Goal: Task Accomplishment & Management: Use online tool/utility

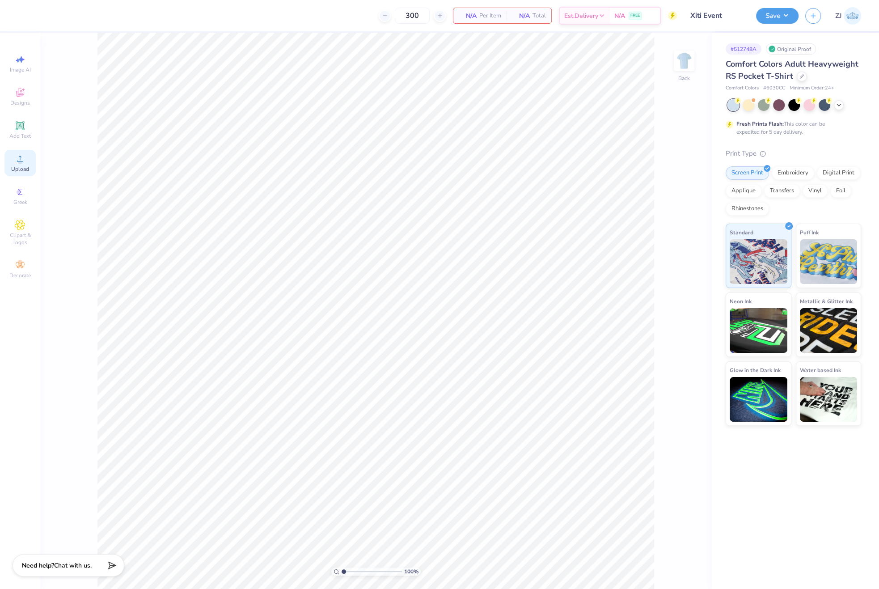
click at [23, 161] on icon at bounding box center [20, 159] width 6 height 6
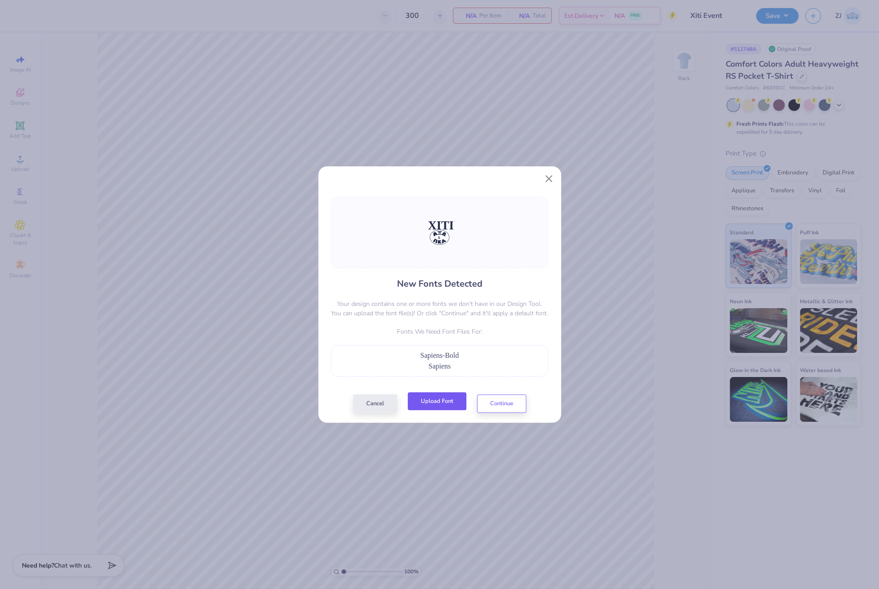
click at [437, 406] on button "Upload Font" at bounding box center [437, 401] width 59 height 18
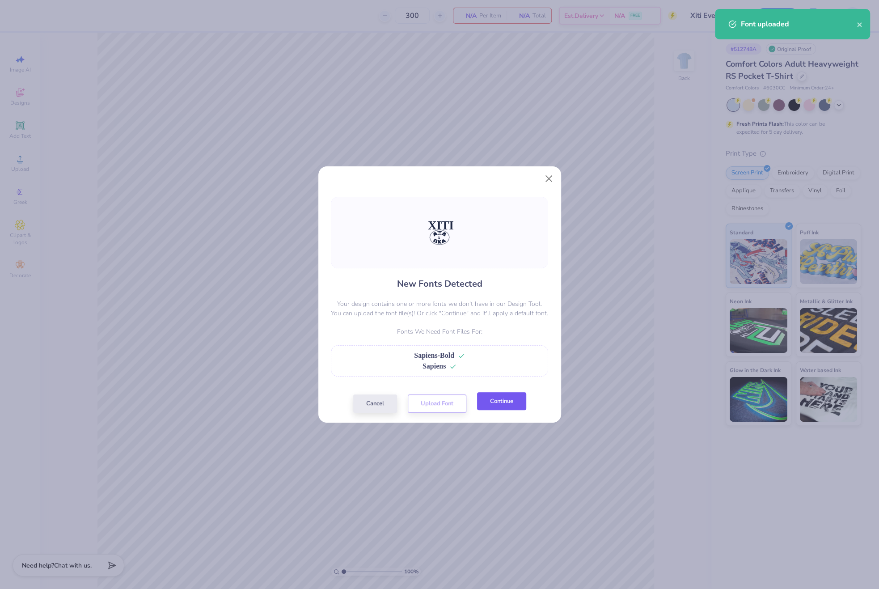
click at [514, 398] on button "Continue" at bounding box center [501, 401] width 49 height 18
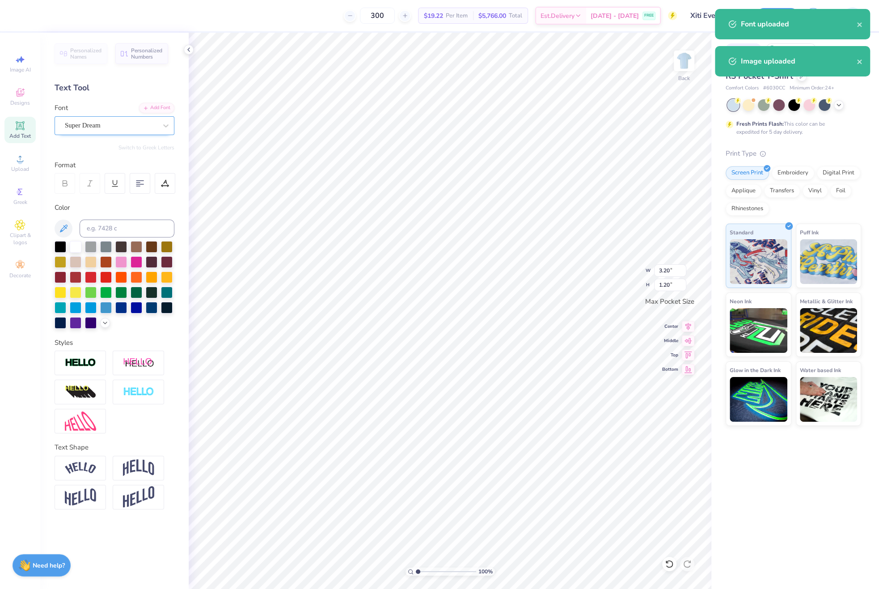
click at [93, 128] on div "Super Dream" at bounding box center [111, 126] width 94 height 14
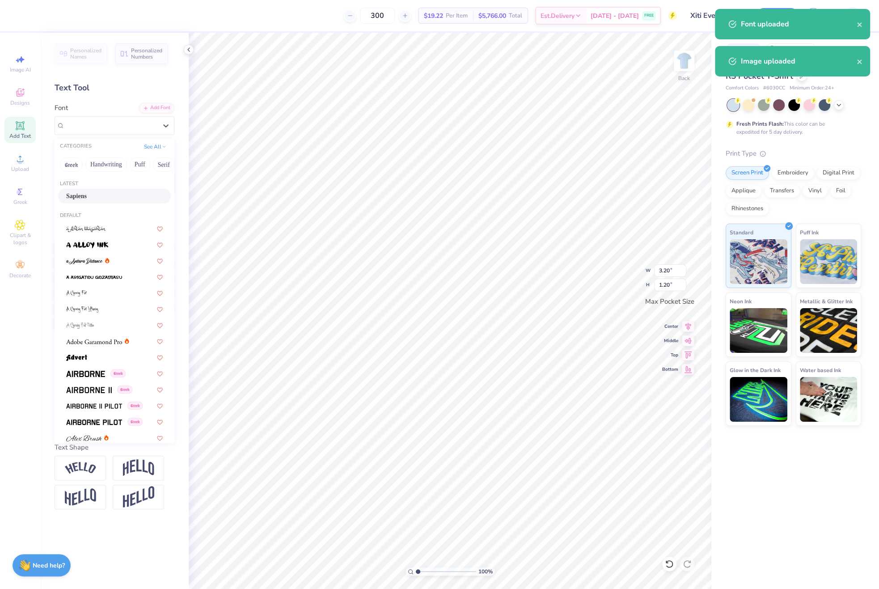
click at [93, 191] on div "Sapiens" at bounding box center [114, 195] width 97 height 9
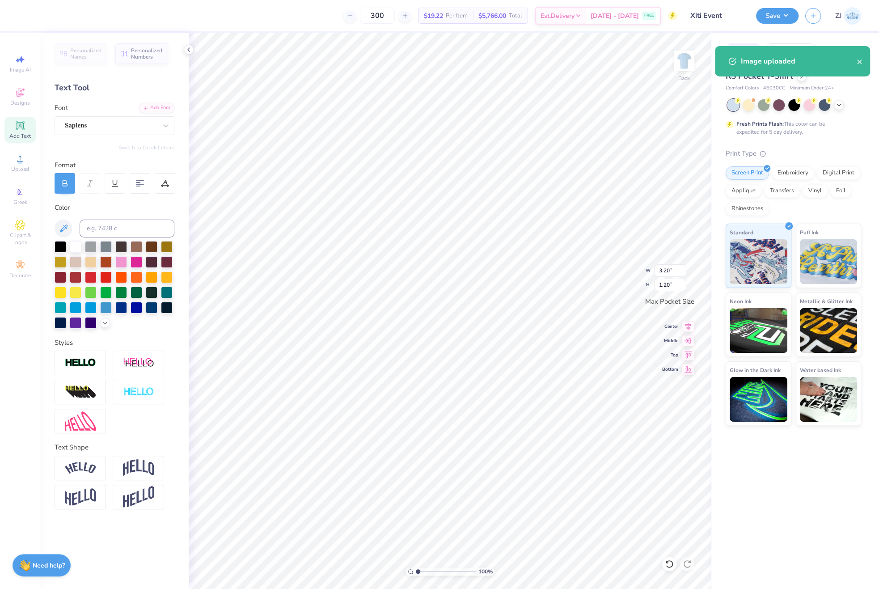
type input "3.17"
type input "1.21"
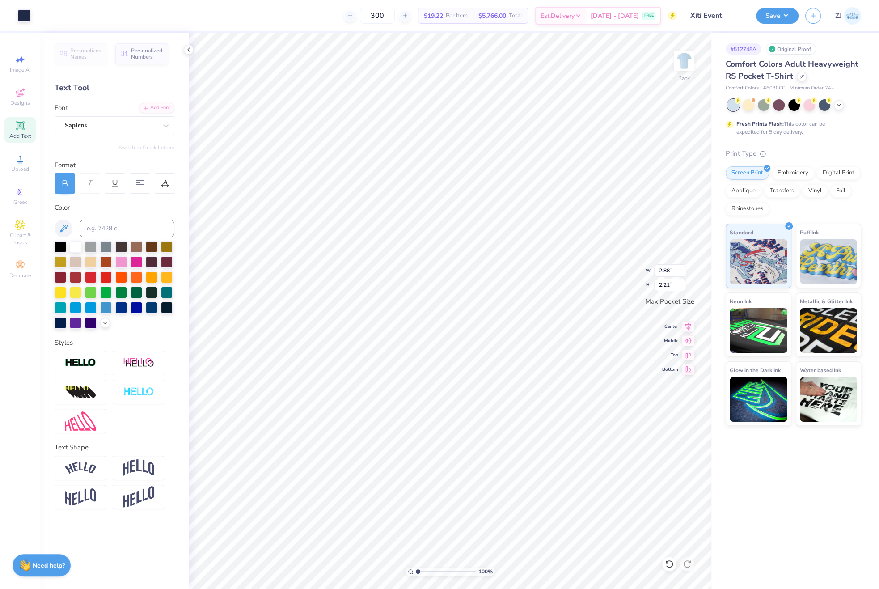
type input "0.32"
type input "0.36"
click at [98, 126] on div "Super Dream" at bounding box center [111, 126] width 94 height 14
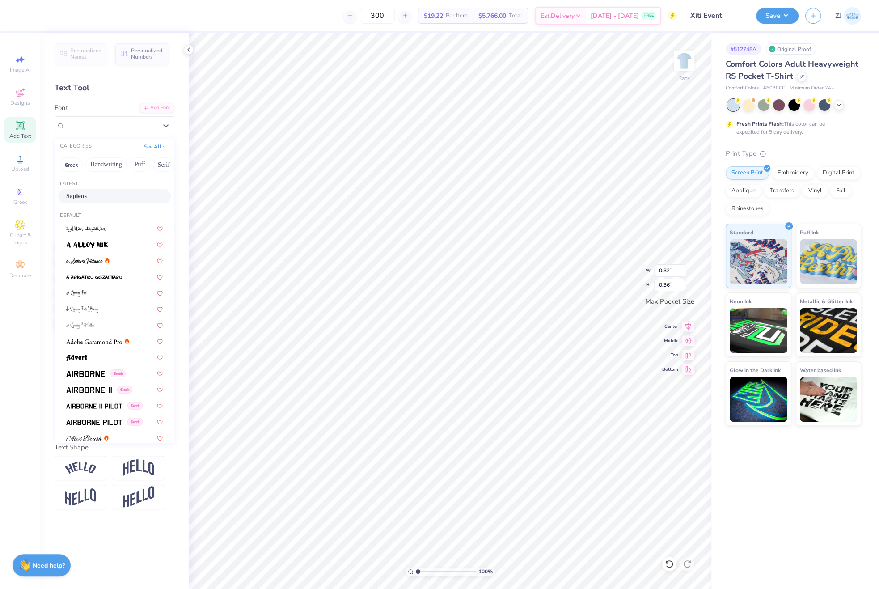
click at [90, 194] on div "Sapiens" at bounding box center [114, 195] width 97 height 9
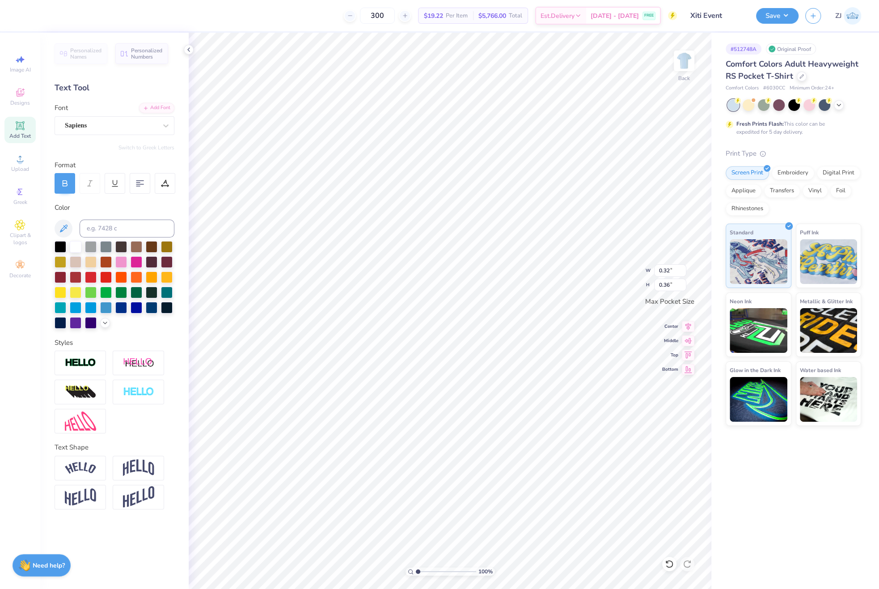
type input "0.39"
type input "0.44"
click at [134, 463] on img at bounding box center [138, 467] width 31 height 17
type input "1.83"
type input "2.65"
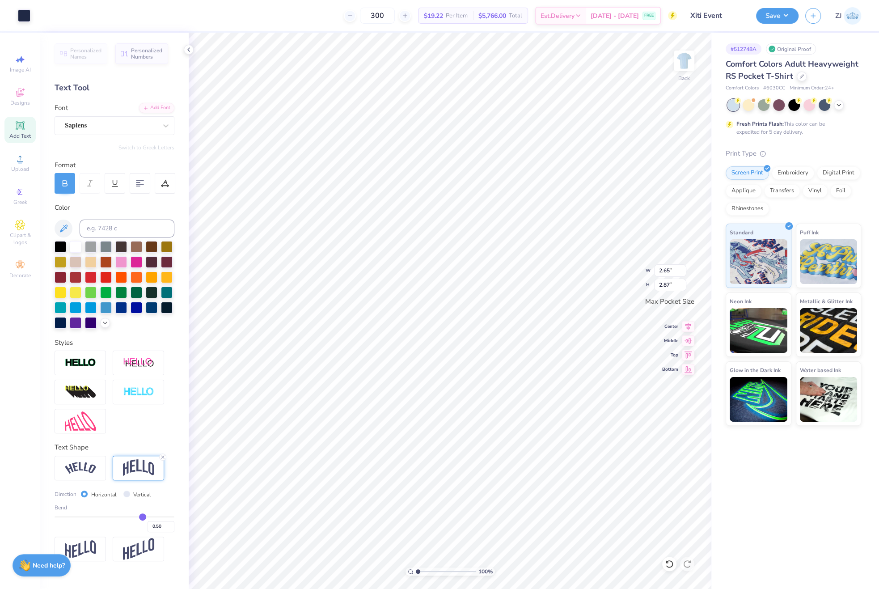
type input "2.87"
type input "3.41"
click at [432, 573] on input "range" at bounding box center [446, 572] width 60 height 8
click at [689, 325] on icon at bounding box center [688, 325] width 13 height 11
type input "2.65"
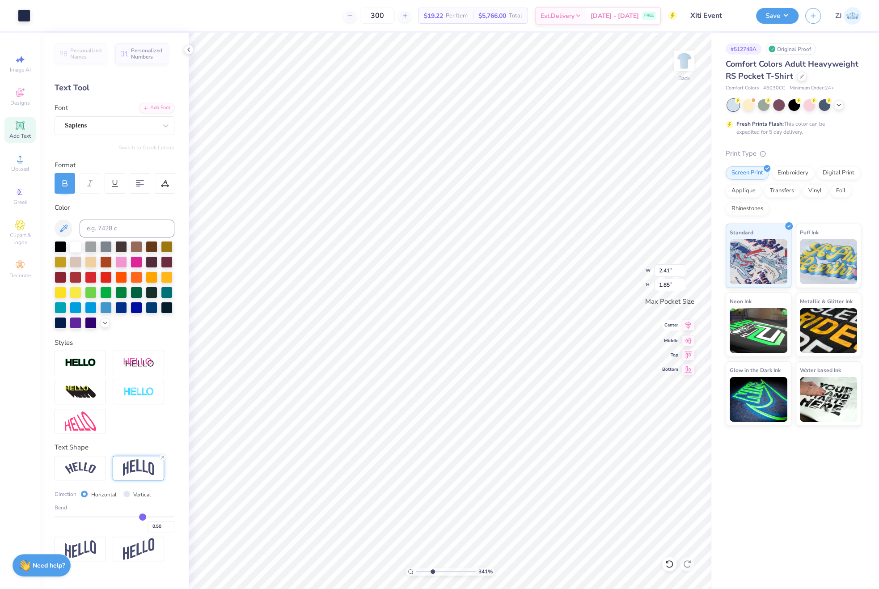
type input "1.53"
click at [687, 328] on icon at bounding box center [688, 325] width 13 height 11
type input "0.33"
type input "0.37"
click at [689, 324] on icon at bounding box center [688, 325] width 13 height 11
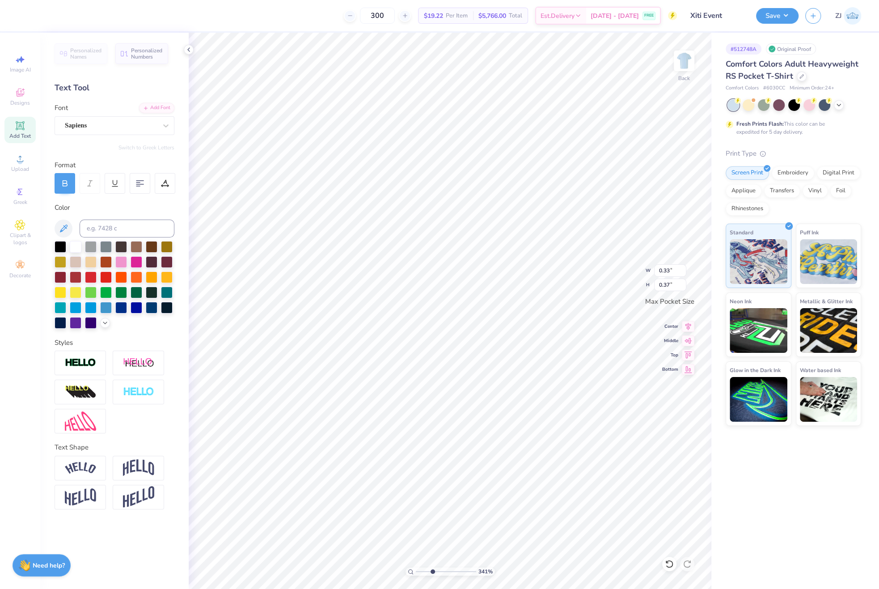
type input "2.65"
type input "1.53"
click at [144, 462] on img at bounding box center [138, 467] width 31 height 17
drag, startPoint x: 161, startPoint y: 526, endPoint x: 156, endPoint y: 527, distance: 5.4
click at [156, 527] on input "0.50" at bounding box center [161, 526] width 27 height 11
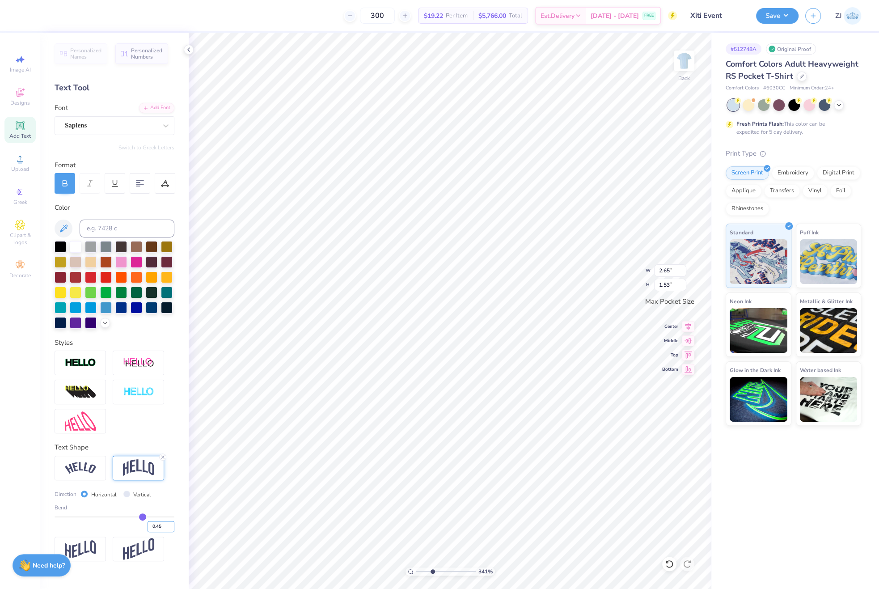
type input "0.45"
type input "1.47"
click at [679, 268] on input "2.65" at bounding box center [670, 270] width 32 height 13
click at [680, 280] on input "2.94" at bounding box center [670, 285] width 32 height 13
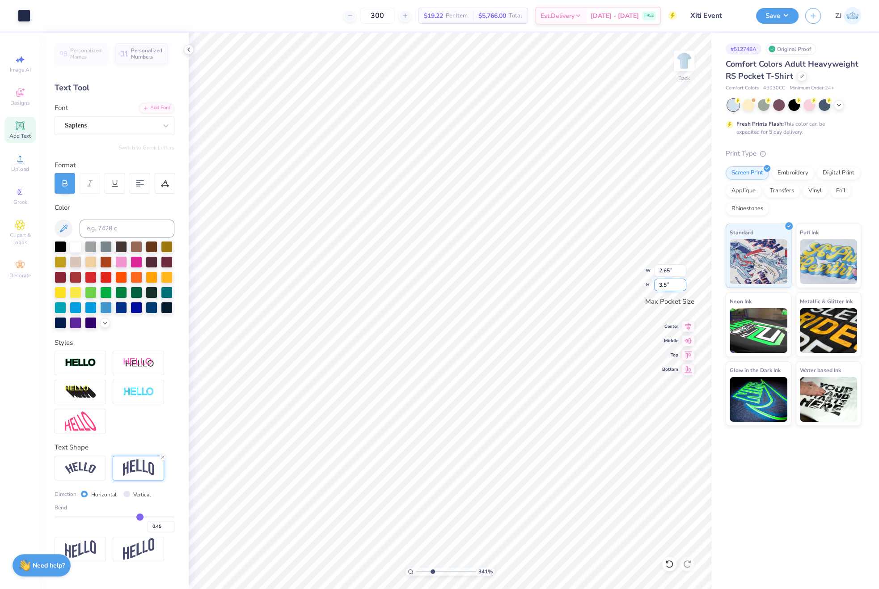
type input "3.5"
type input "3.16"
type input "3.50"
click at [408, 571] on circle at bounding box center [410, 571] width 4 height 4
type input "1"
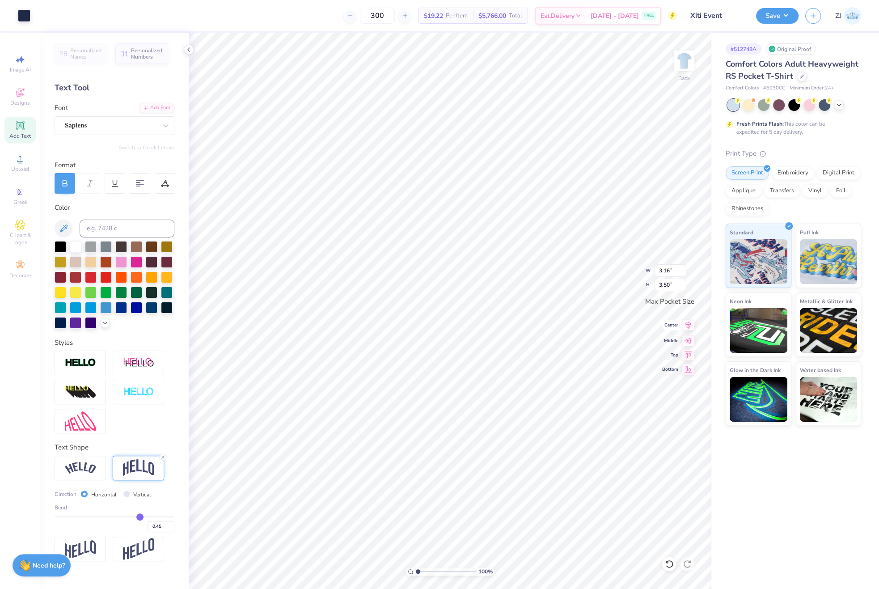
click at [687, 326] on icon at bounding box center [689, 326] width 6 height 8
click at [687, 338] on icon at bounding box center [689, 339] width 8 height 6
click at [680, 72] on img at bounding box center [685, 61] width 36 height 36
click at [15, 167] on span "Upload" at bounding box center [20, 169] width 18 height 7
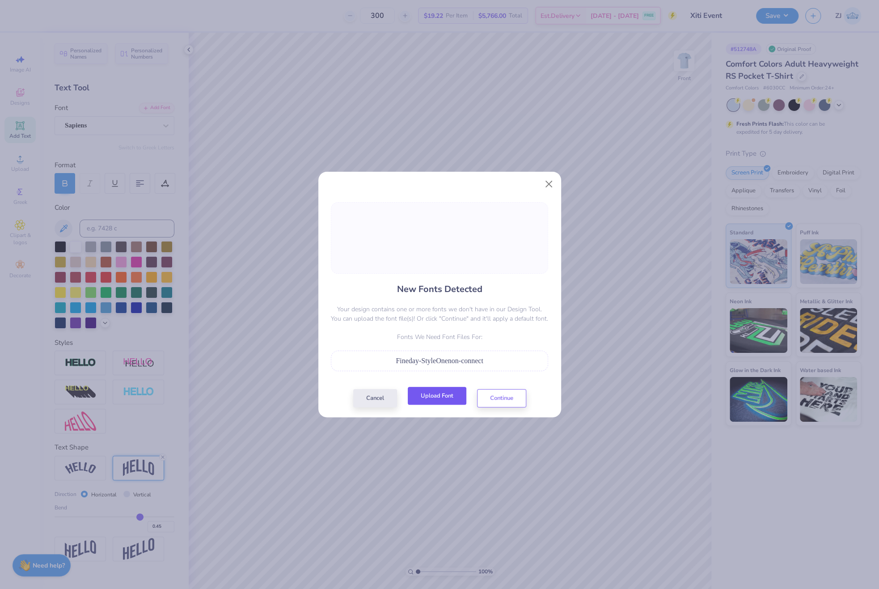
click at [454, 395] on button "Upload Font" at bounding box center [437, 396] width 59 height 18
click at [441, 397] on button "Upload Font" at bounding box center [437, 396] width 59 height 18
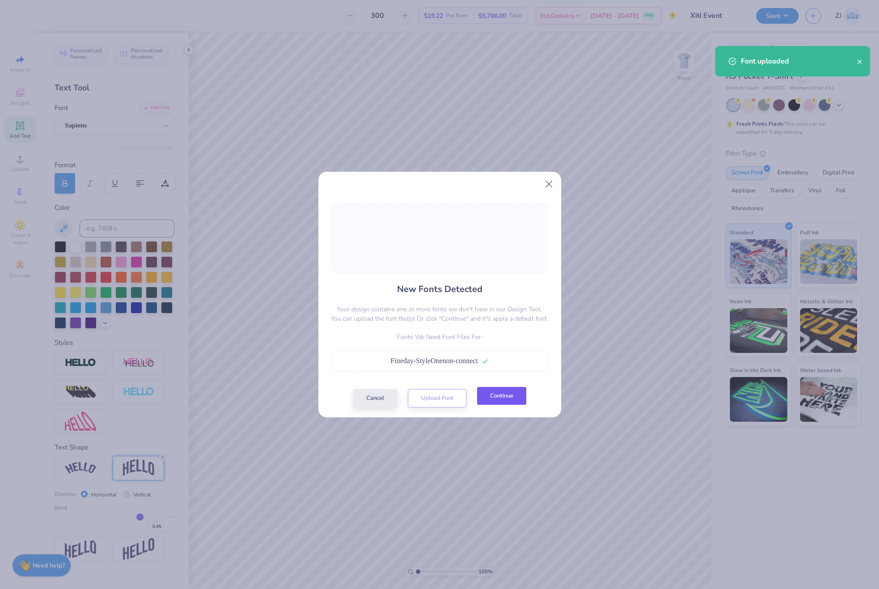
click at [500, 397] on button "Continue" at bounding box center [501, 396] width 49 height 18
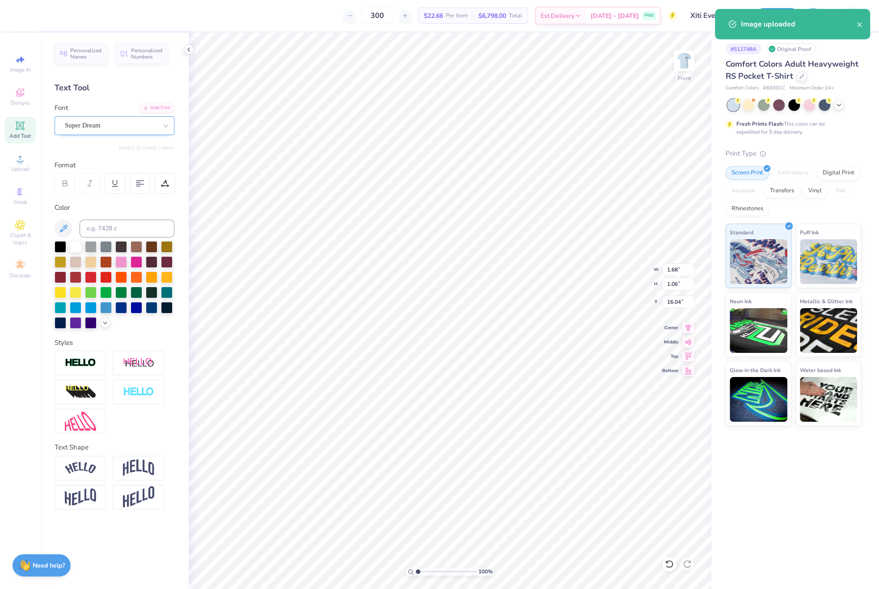
click at [110, 124] on div "Super Dream" at bounding box center [111, 126] width 94 height 14
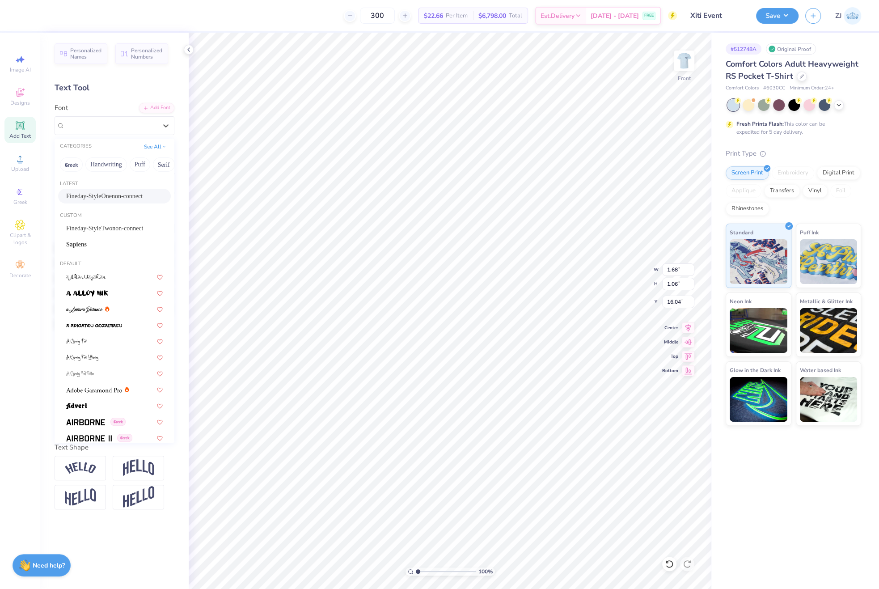
click at [90, 193] on span "Fineday-StyleOnenon-connect" at bounding box center [104, 195] width 76 height 9
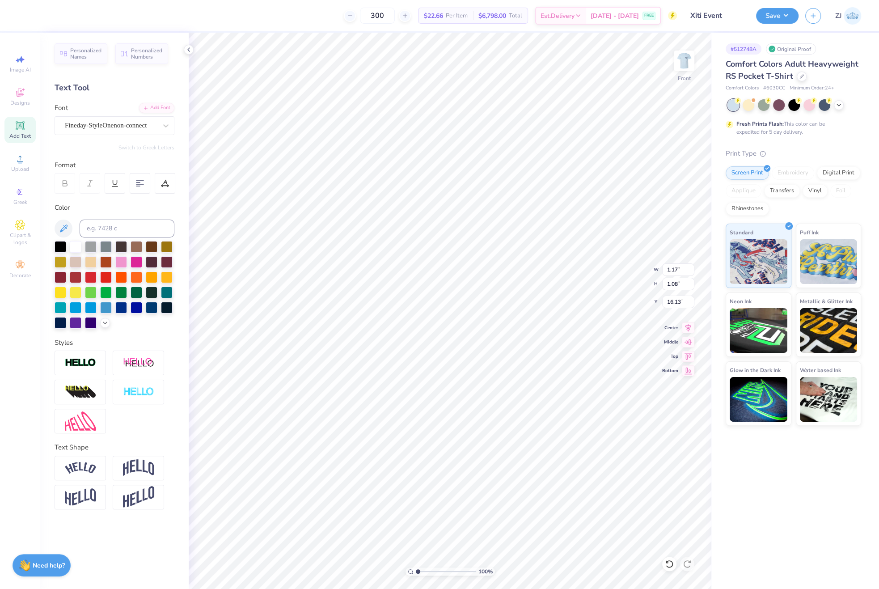
type input "1.17"
type input "1.08"
type input "16.13"
drag, startPoint x: 75, startPoint y: 124, endPoint x: 84, endPoint y: 134, distance: 13.6
click at [76, 124] on div "Super Dream" at bounding box center [111, 126] width 94 height 14
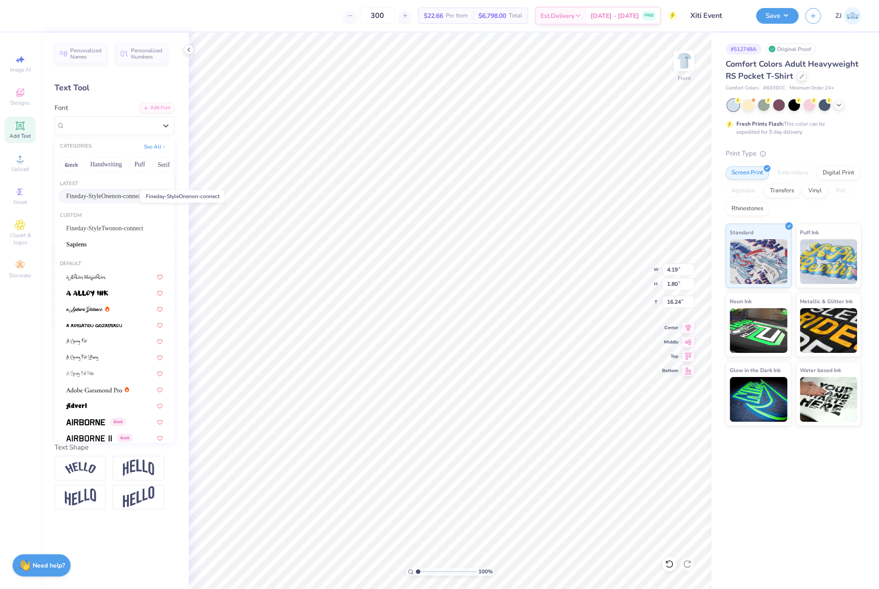
click at [94, 195] on span "Fineday-StyleOnenon-connect" at bounding box center [104, 195] width 76 height 9
type input "2.92"
type input "1.52"
type input "16.42"
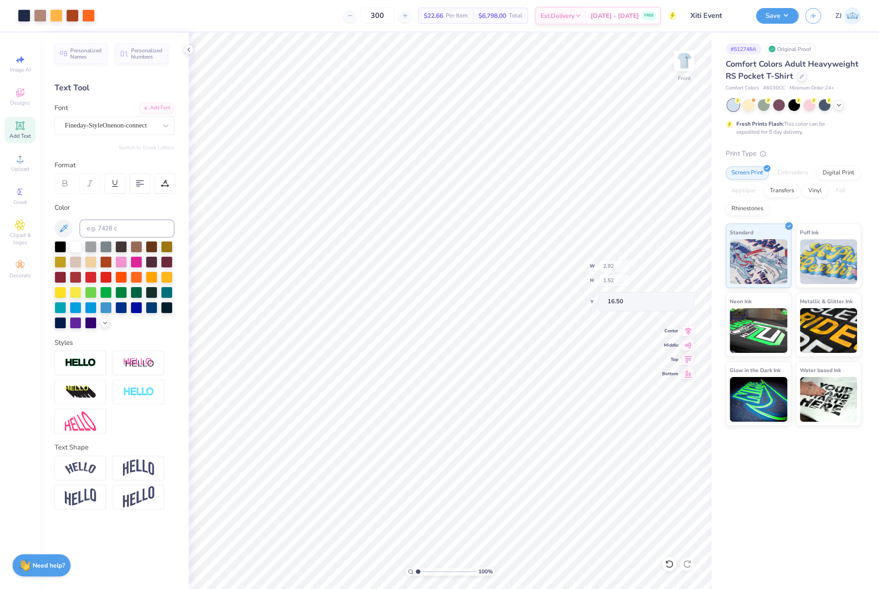
type input "16.50"
click at [80, 126] on div "Super Dream" at bounding box center [111, 126] width 94 height 14
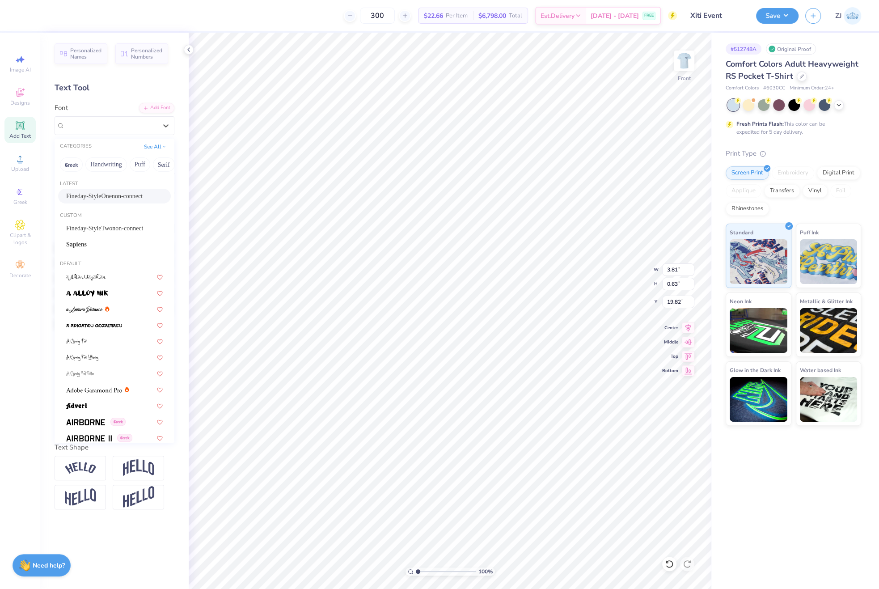
click at [103, 194] on span "Fineday-StyleOnenon-connect" at bounding box center [104, 195] width 76 height 9
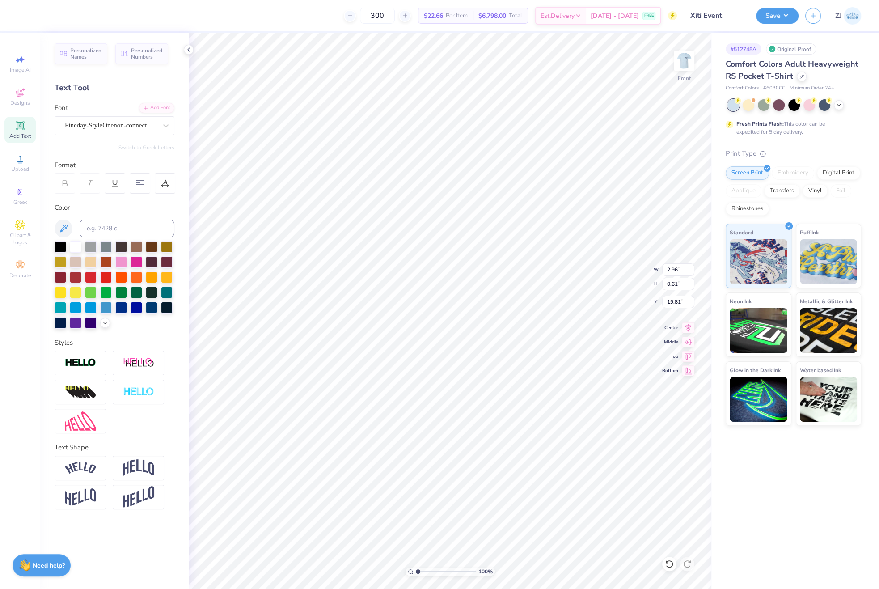
type input "2.96"
type input "0.61"
type input "19.81"
click at [76, 127] on div "Super Dream" at bounding box center [111, 126] width 94 height 14
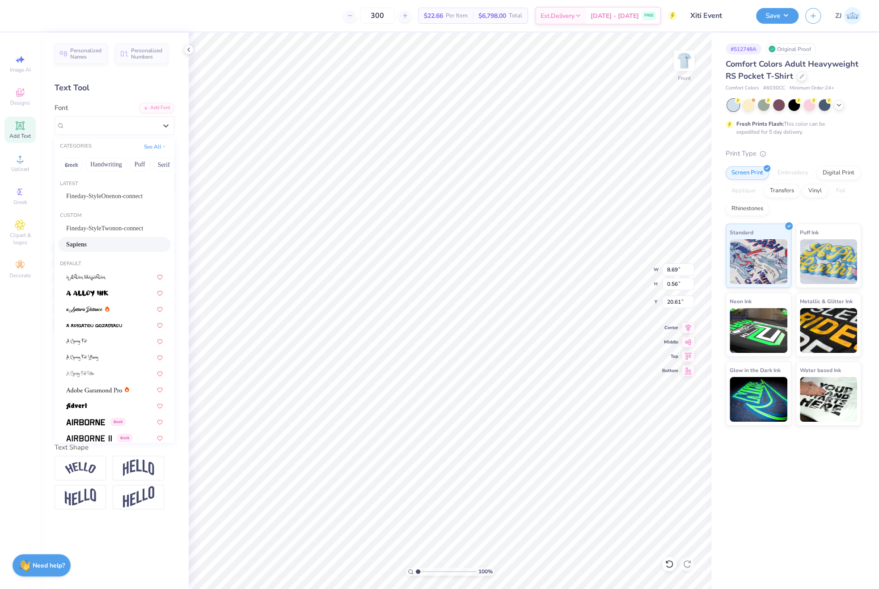
click at [91, 242] on div "Sapiens" at bounding box center [114, 244] width 97 height 9
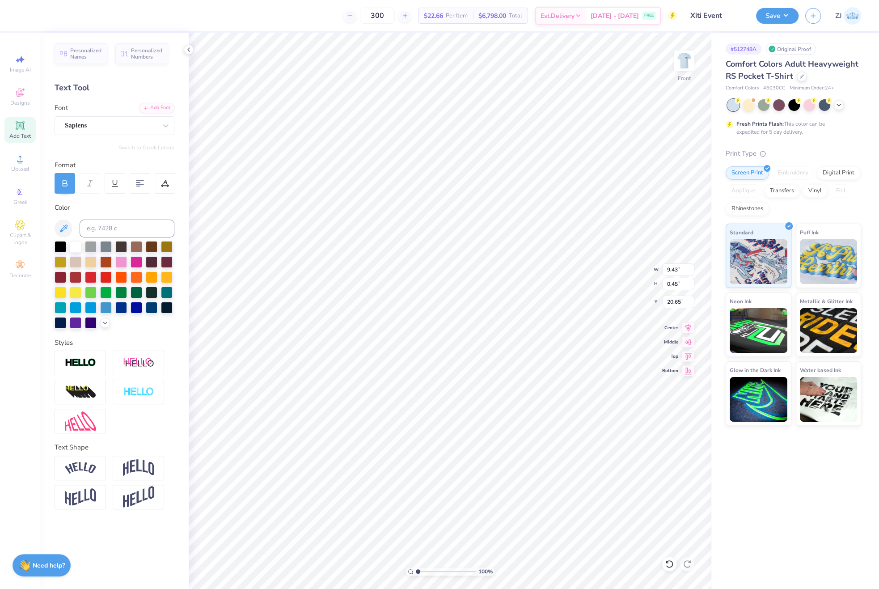
type input "9.43"
type input "0.45"
type input "20.65"
click at [93, 132] on div "Super Dream" at bounding box center [111, 126] width 94 height 14
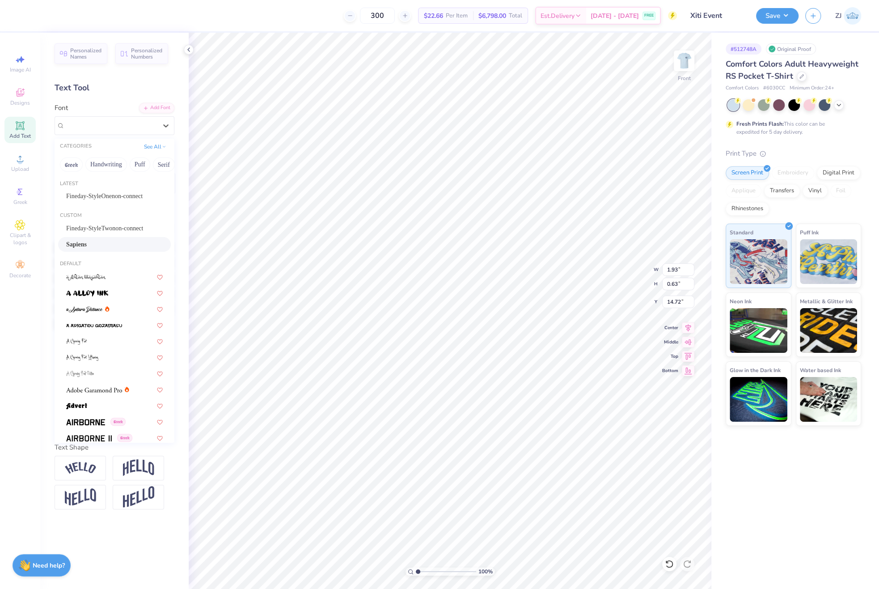
click at [89, 238] on div "Sapiens" at bounding box center [114, 244] width 113 height 15
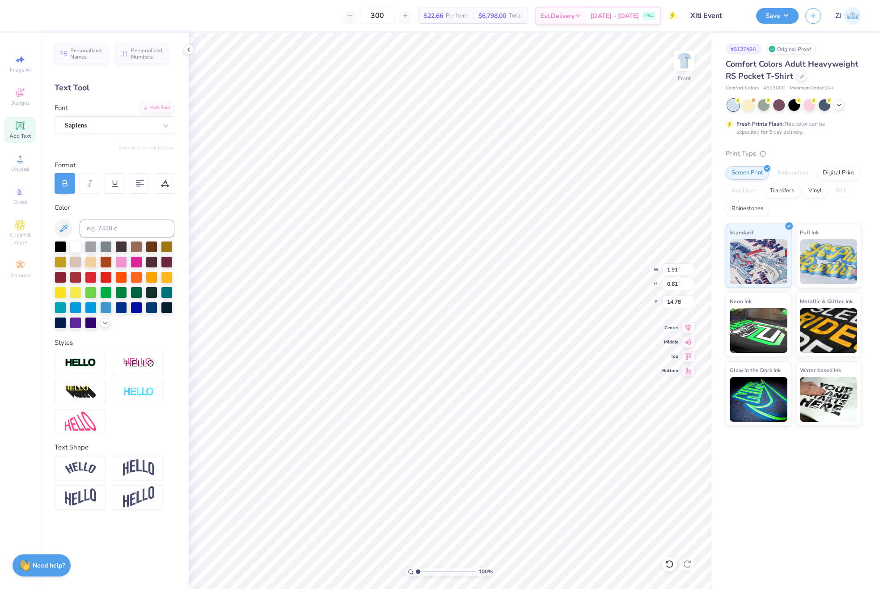
type input "1.91"
type input "0.61"
type input "14.78"
click at [110, 125] on div "Super Dream" at bounding box center [111, 126] width 94 height 14
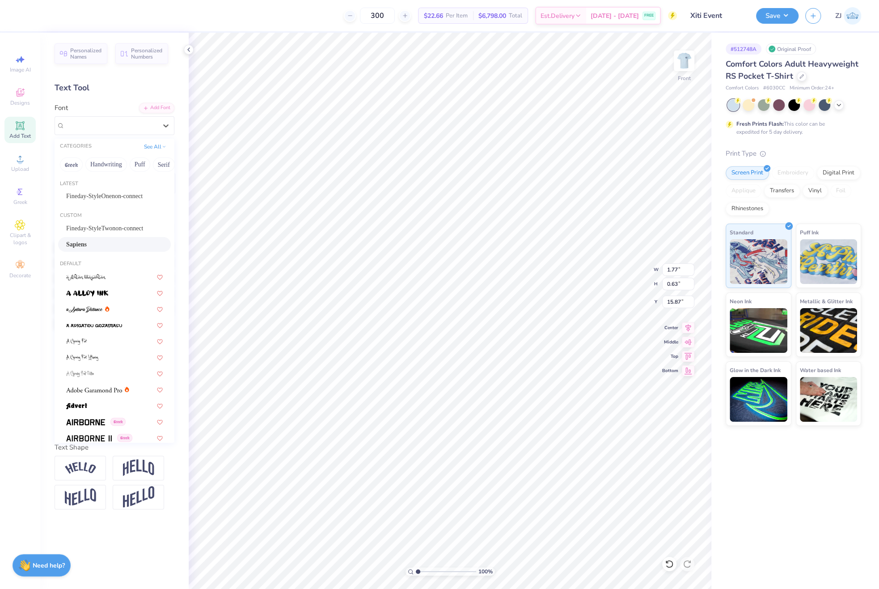
click at [87, 247] on span "Sapiens" at bounding box center [76, 244] width 21 height 9
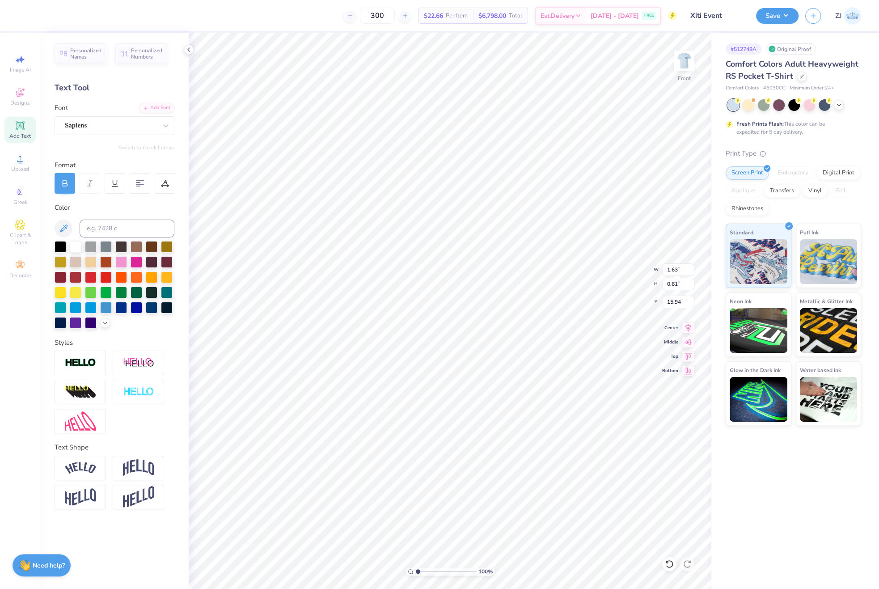
type input "1.63"
type input "0.61"
type input "15.94"
click at [90, 122] on div "Super Dream" at bounding box center [111, 126] width 94 height 14
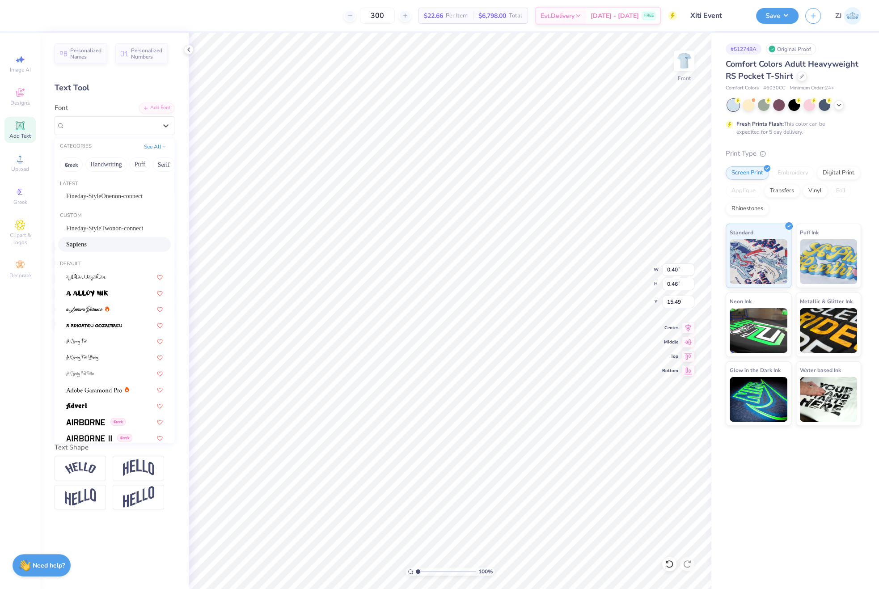
click at [82, 242] on span "Sapiens" at bounding box center [76, 244] width 21 height 9
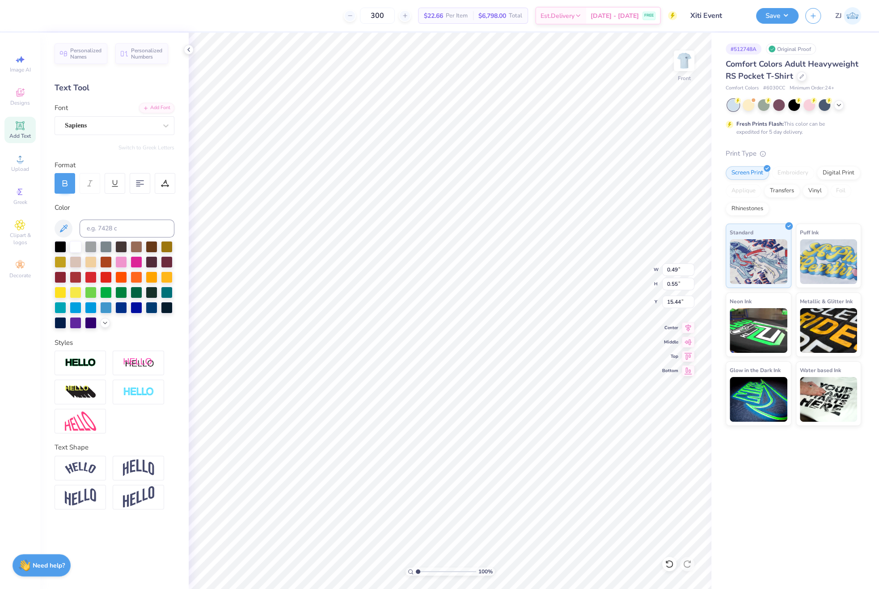
type input "0.49"
type input "0.55"
type input "15.44"
type input "3.12"
click at [430, 574] on input "range" at bounding box center [446, 572] width 60 height 8
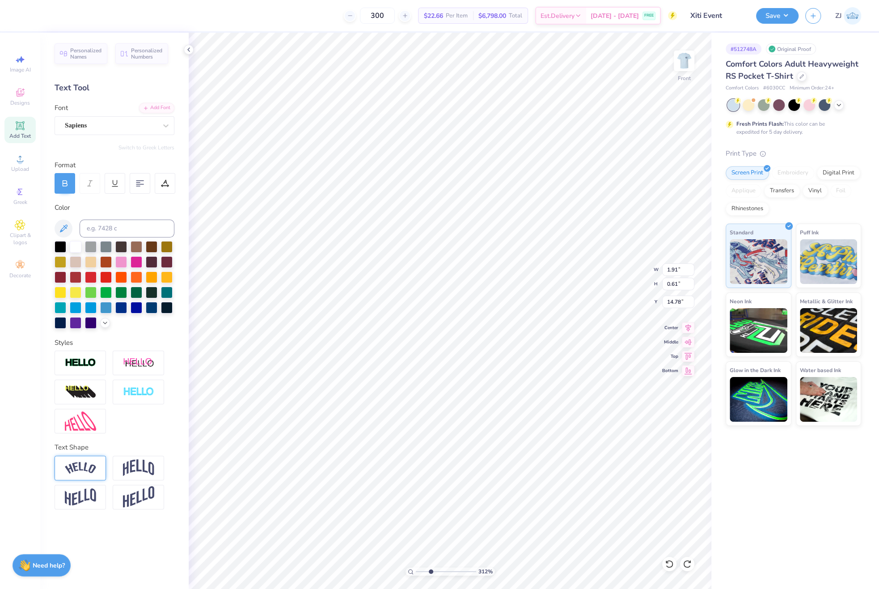
click at [94, 467] on img at bounding box center [80, 468] width 31 height 12
type input "2.44"
type input "0.87"
type input "14.65"
type input "1.63"
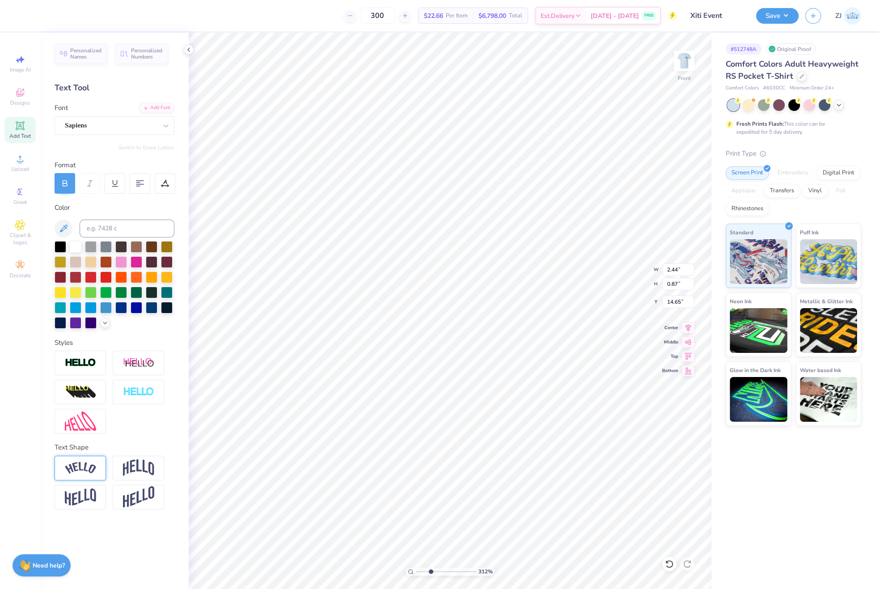
type input "0.61"
type input "15.94"
click at [84, 467] on img at bounding box center [80, 468] width 31 height 12
type input "2.44"
type input "0.83"
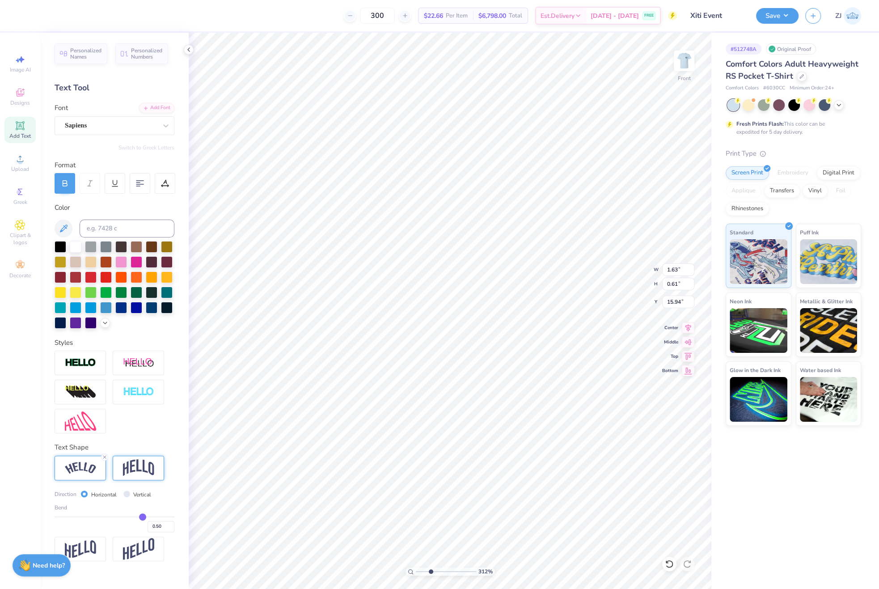
type input "15.83"
click at [151, 526] on input "0.50" at bounding box center [161, 526] width 27 height 11
type input "0.49"
click at [172, 528] on input "0.49" at bounding box center [161, 526] width 27 height 11
type input "-50"
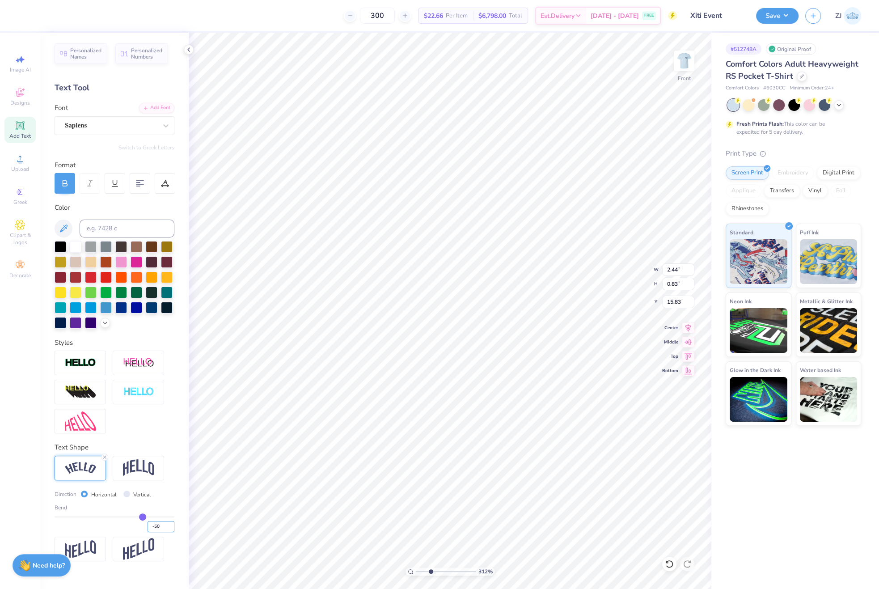
type input "-1"
type input "-1.00"
type input "2.84"
type input "1.42"
type input "15.53"
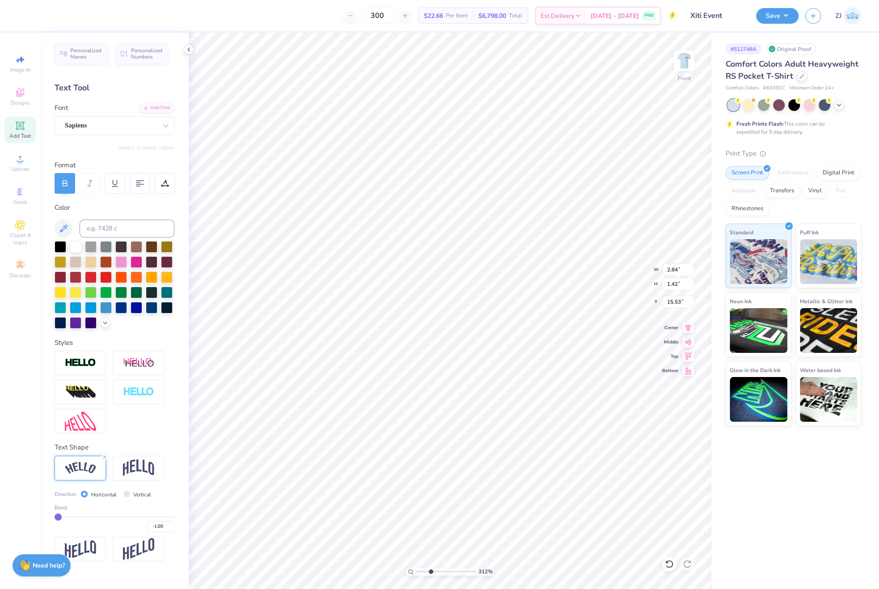
type input "-0.98"
type input "-0.97"
type input "-0.96"
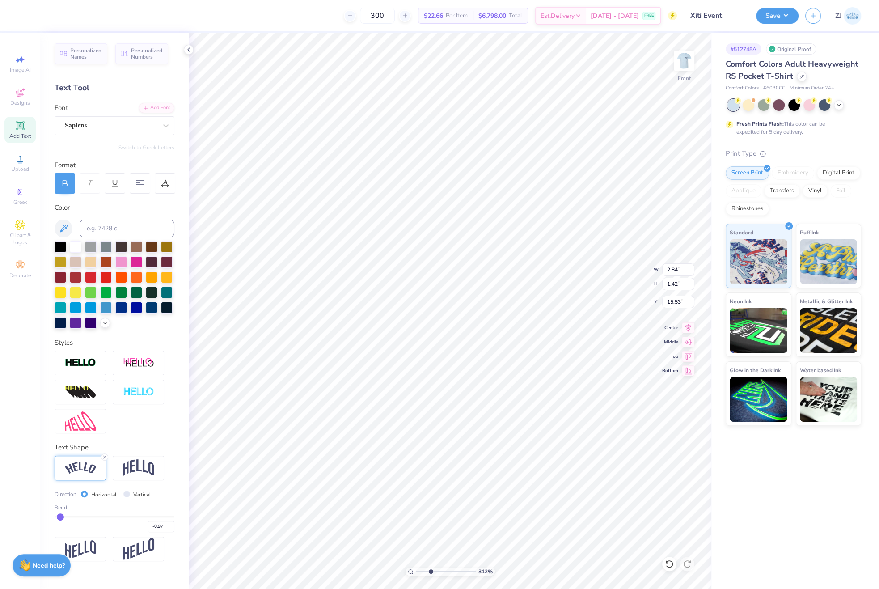
type input "-0.96"
type input "-0.95"
type input "-0.94"
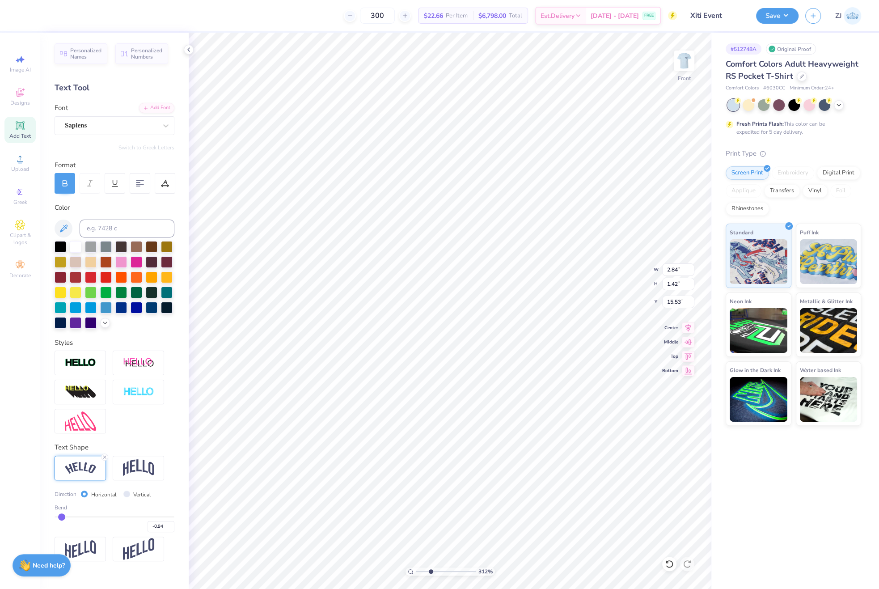
type input "-0.93"
type input "-0.92"
type input "-0.91"
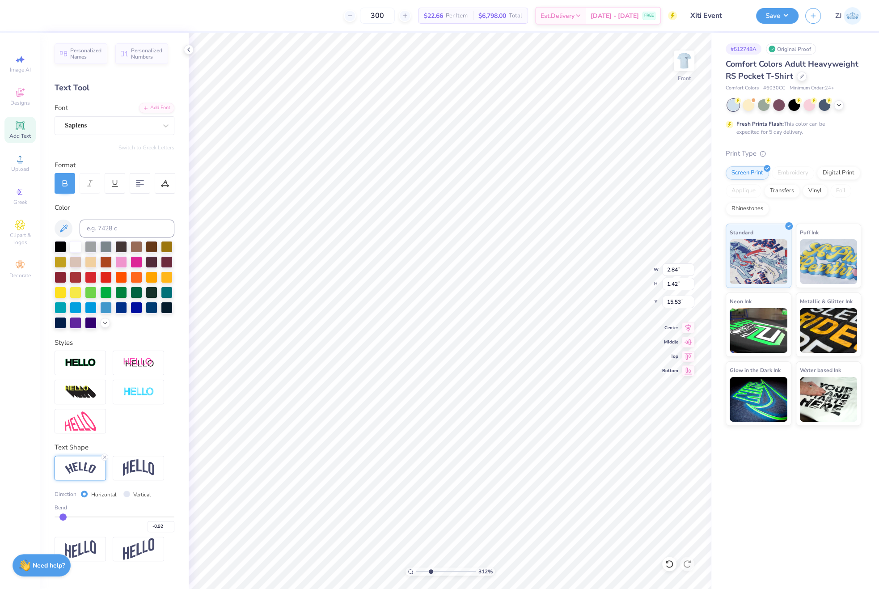
type input "-0.91"
type input "-0.9"
type input "-0.90"
type input "-0.89"
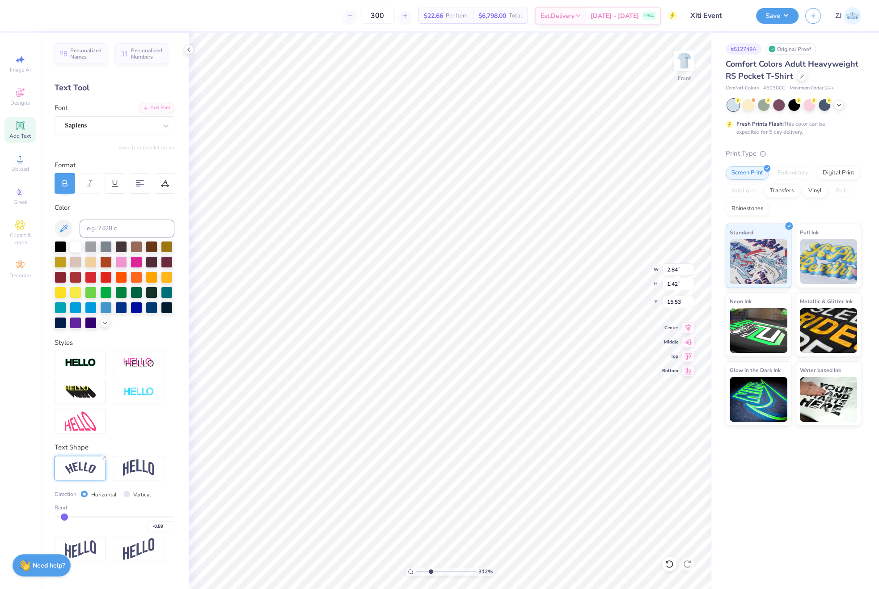
type input "-0.88"
type input "-0.87"
type input "-0.86"
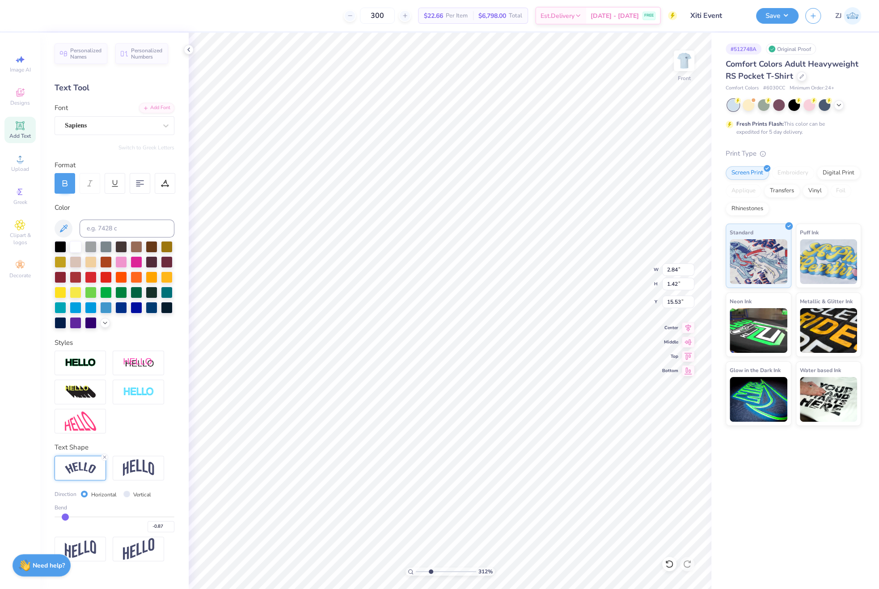
type input "-0.86"
type input "-0.85"
type input "-0.84"
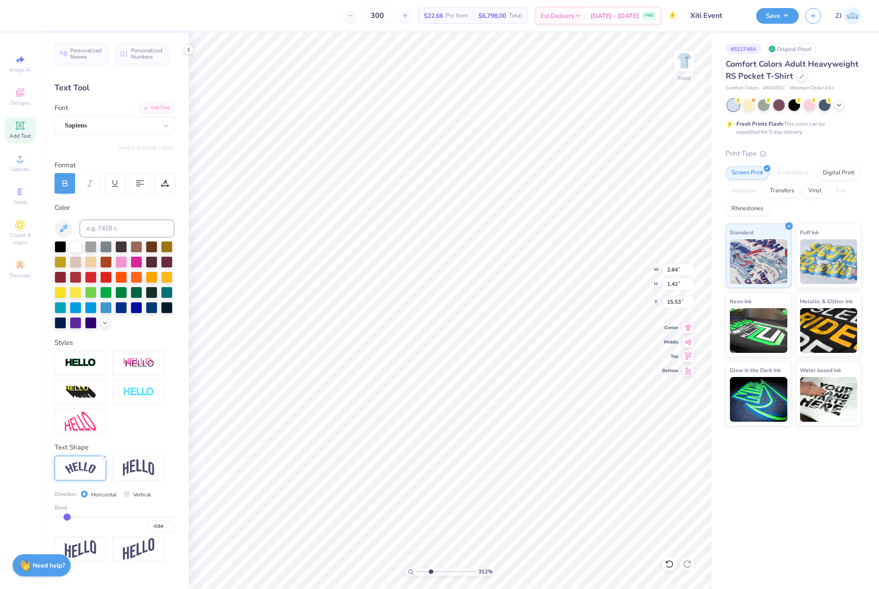
type input "-0.83"
type input "-0.82"
type input "-0.81"
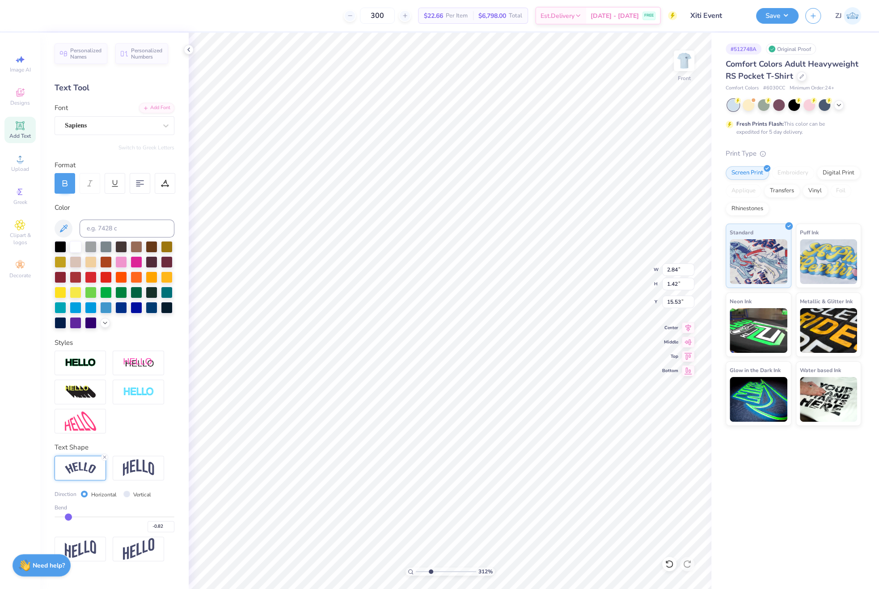
type input "-0.81"
type input "-0.8"
type input "-0.80"
type input "-0.79"
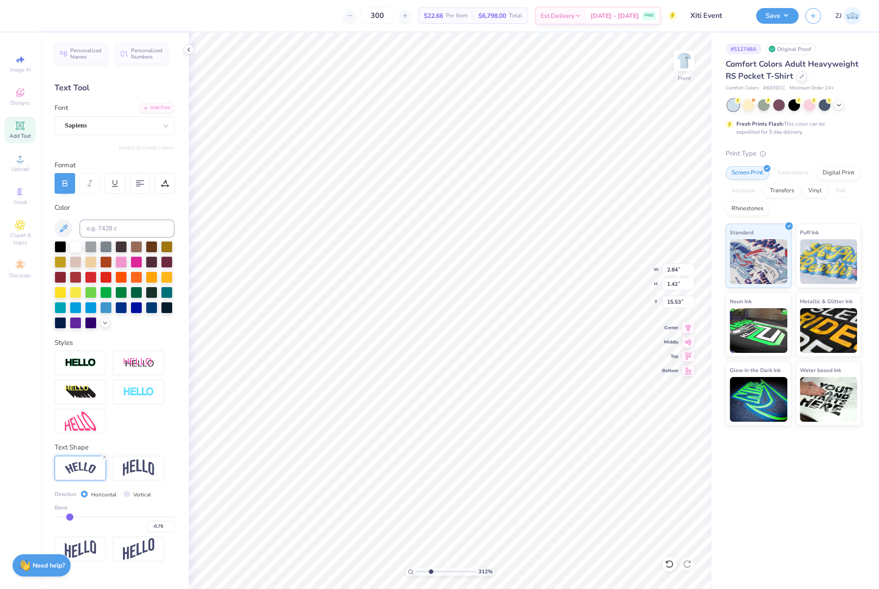
drag, startPoint x: 57, startPoint y: 517, endPoint x: 70, endPoint y: 518, distance: 12.6
type input "-0.79"
click at [70, 518] on input "range" at bounding box center [115, 516] width 120 height 1
type input "2.75"
type input "1.15"
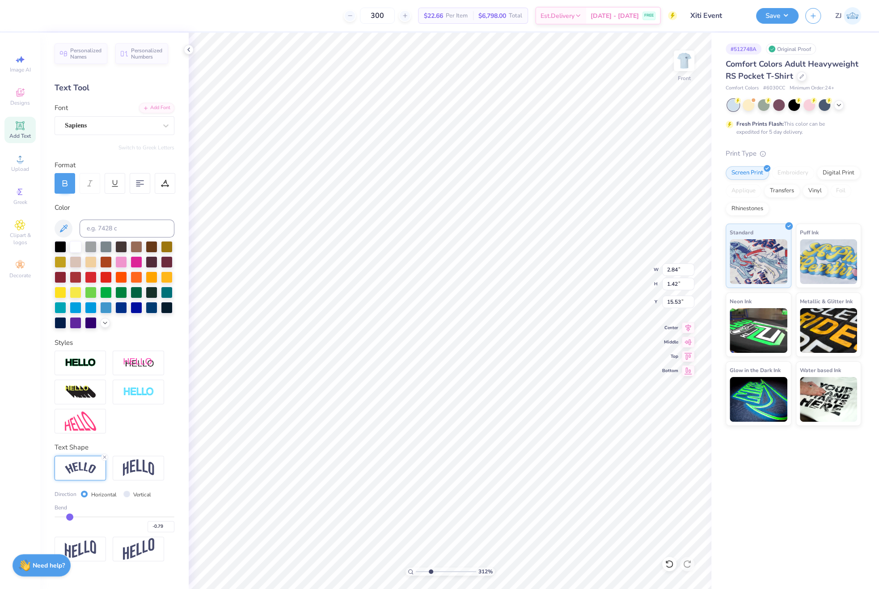
type input "15.67"
type input "-0.77"
type input "-0.76"
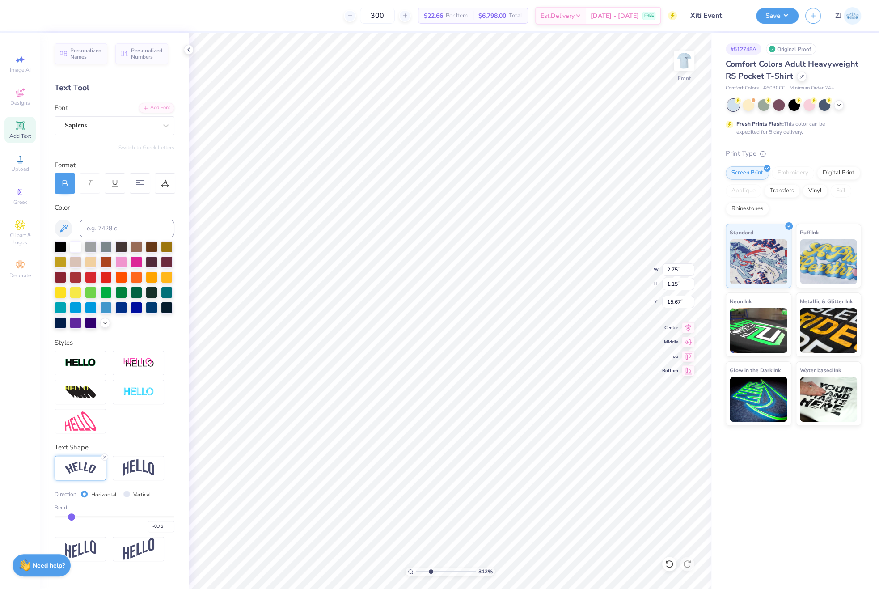
type input "-0.75"
type input "-0.74"
type input "-0.73"
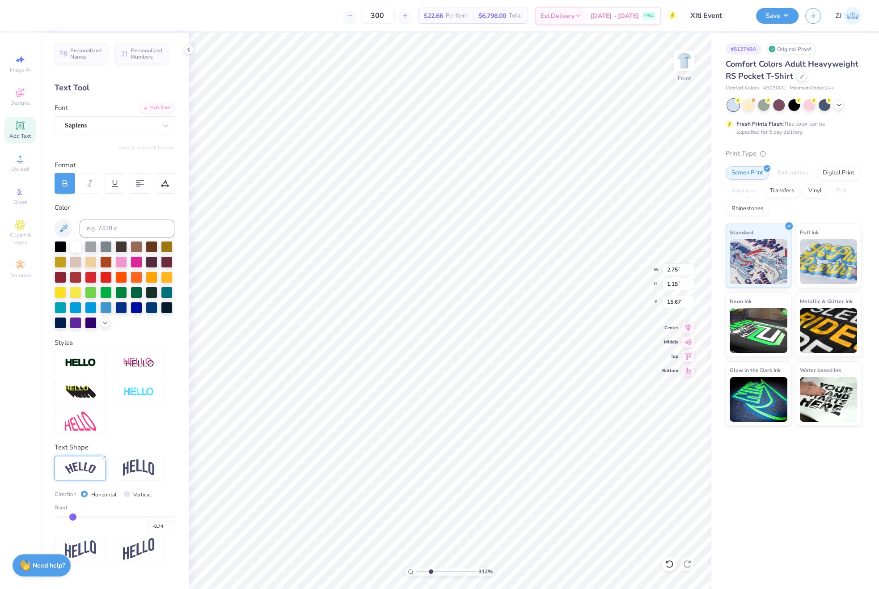
type input "-0.73"
click at [73, 517] on input "range" at bounding box center [115, 516] width 120 height 1
type input "-0.67"
type input "-0.68"
type input "2.71"
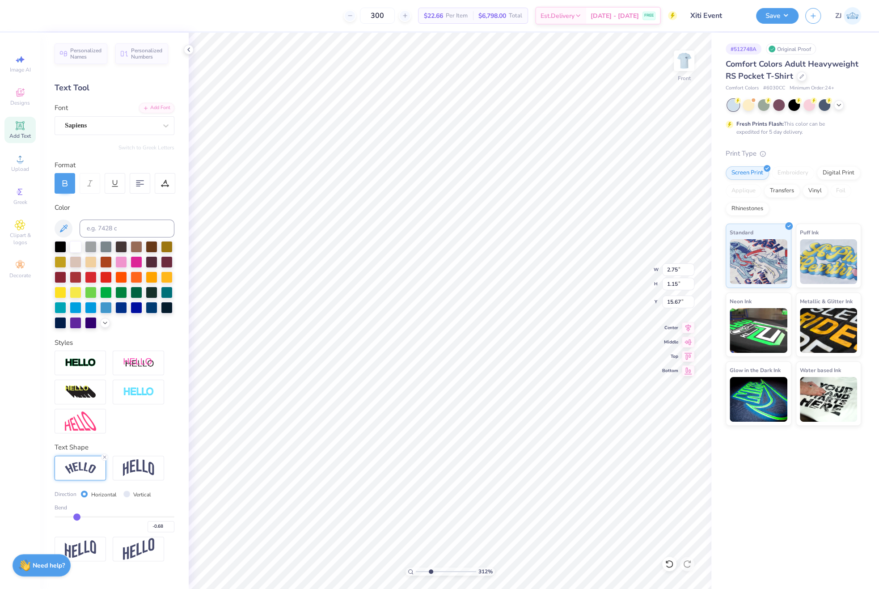
type input "1.08"
type input "15.70"
type input "-0.67"
type input "-0.66"
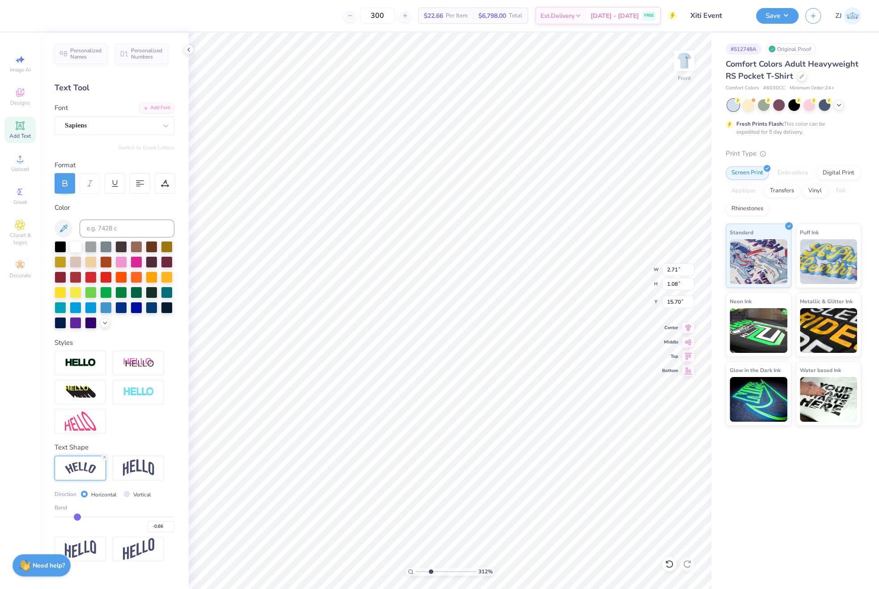
type input "-0.66"
click at [77, 517] on input "range" at bounding box center [115, 516] width 120 height 1
type input "2.64"
type input "1.00"
type input "15.74"
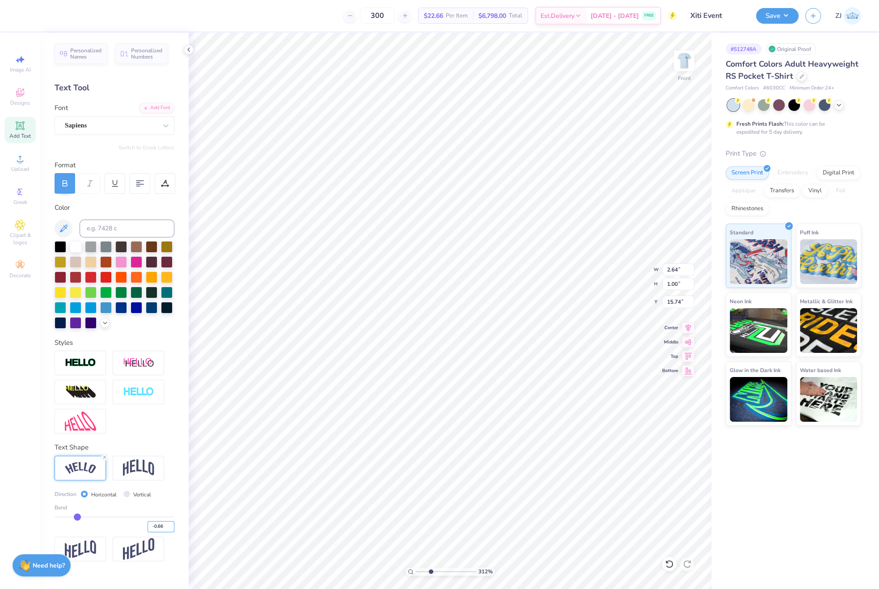
click at [164, 529] on input "-0.66" at bounding box center [161, 526] width 27 height 11
type input "-0.50"
type input "-0.5"
type input "2.45"
type input "0.84"
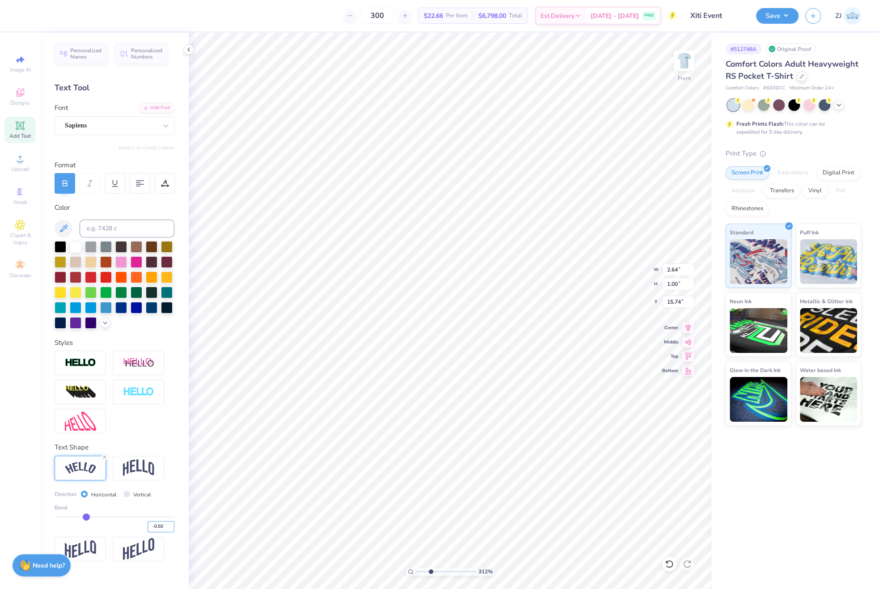
type input "15.82"
type input "0.49"
type input "0.55"
type input "15.38"
type input "2.44"
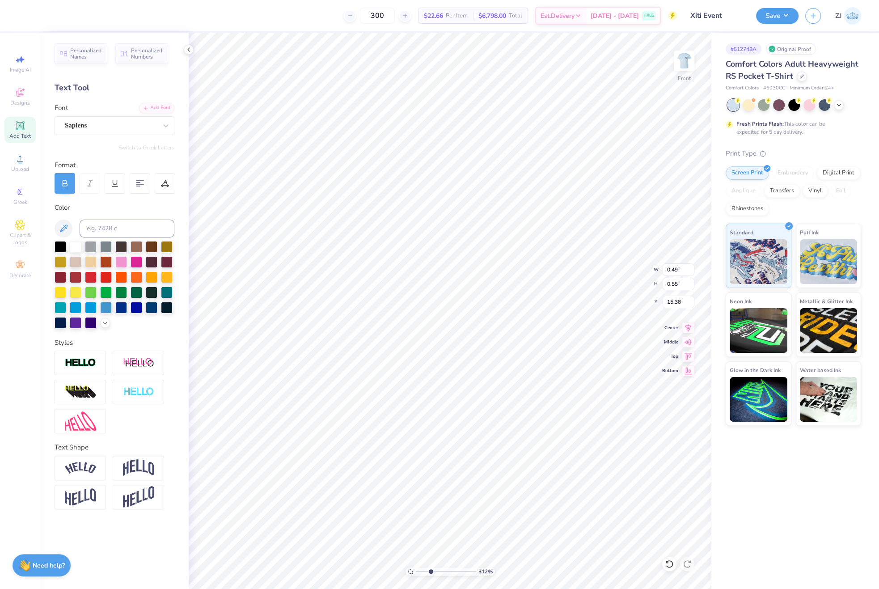
type input "0.87"
type input "14.65"
type input "14.32"
type input "12.27"
type input "7.34"
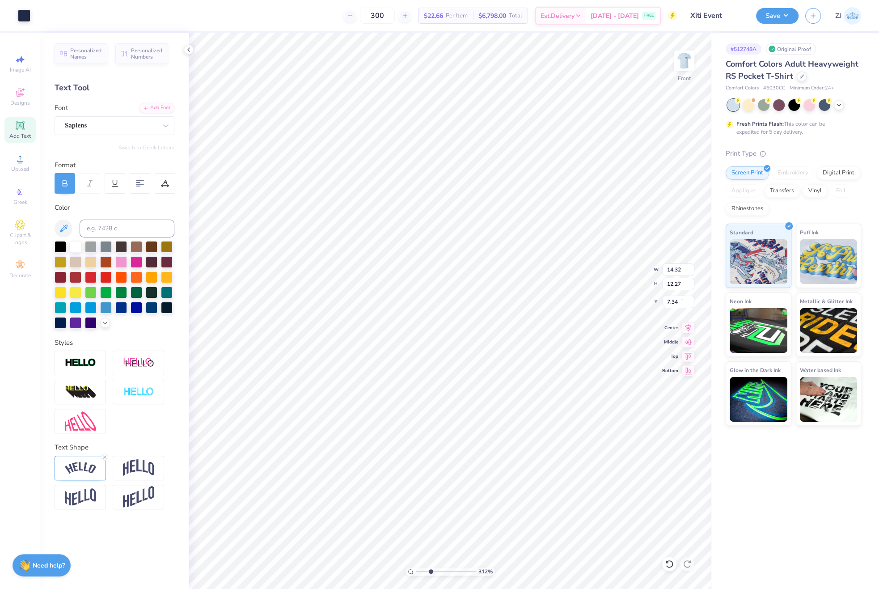
type input "2.45"
type input "0.84"
type input "15.82"
type input "2.44"
type input "0.87"
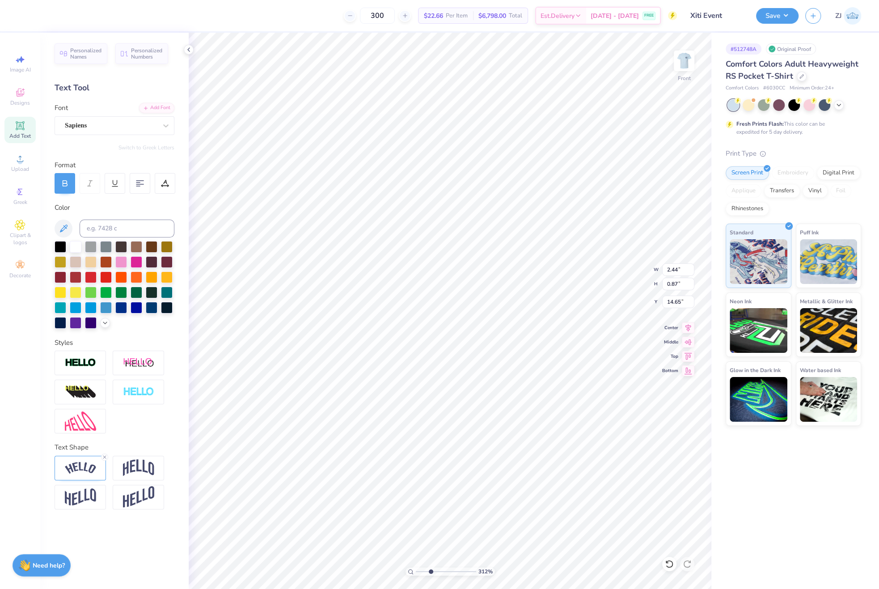
type input "14.56"
type input "1.36"
type input "14.32"
type input "12.27"
type input "7.34"
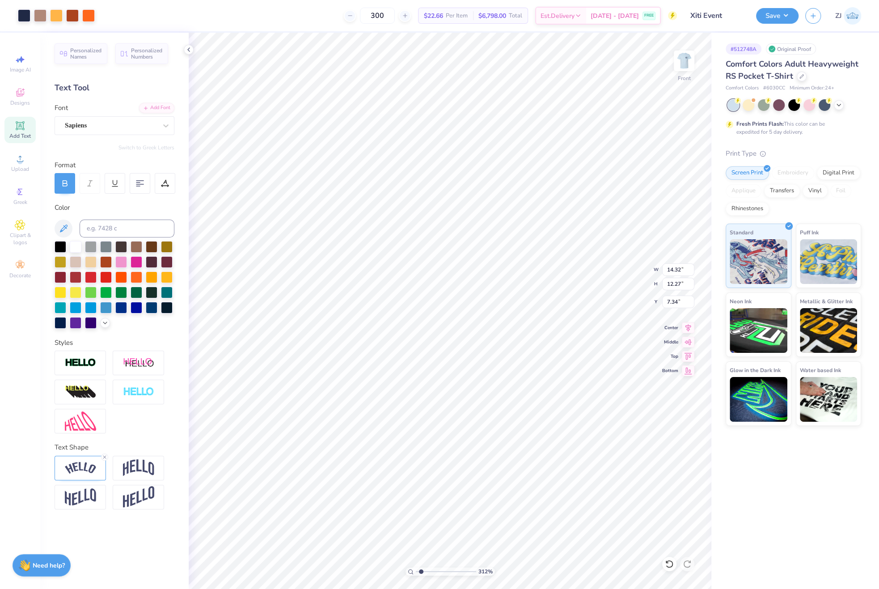
click at [421, 571] on input "range" at bounding box center [446, 572] width 60 height 8
click at [409, 572] on icon at bounding box center [411, 572] width 6 height 6
type input "1"
click at [690, 323] on icon at bounding box center [688, 326] width 13 height 11
click at [686, 325] on icon at bounding box center [689, 327] width 6 height 8
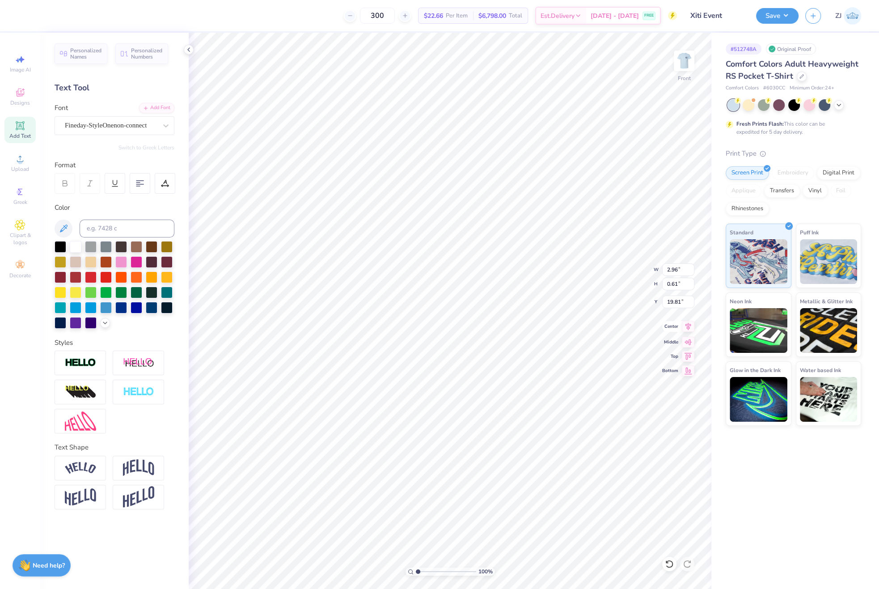
type input "9.43"
type input "0.45"
type input "20.65"
click at [683, 327] on icon at bounding box center [688, 326] width 13 height 11
click at [668, 272] on input "14.32" at bounding box center [679, 269] width 32 height 13
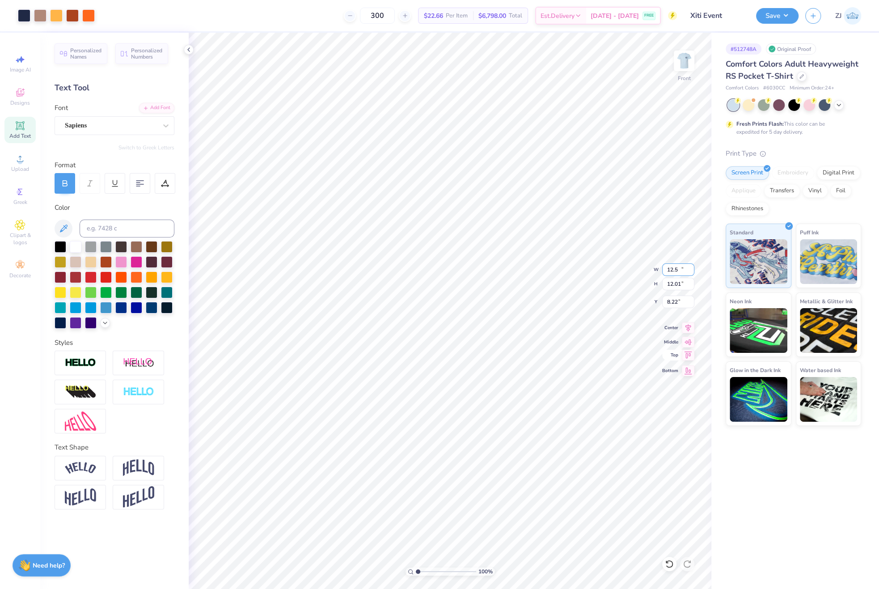
type input "12.50"
type input "12.01"
click at [675, 300] on input "8.22" at bounding box center [679, 302] width 32 height 13
type input "3.00"
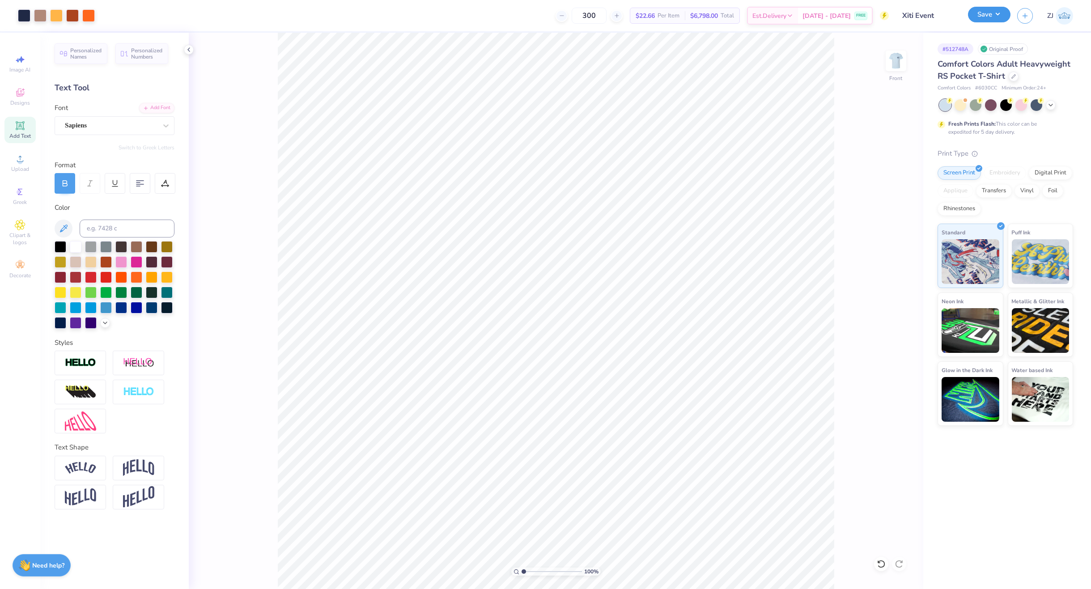
click at [879, 19] on button "Save" at bounding box center [989, 15] width 42 height 16
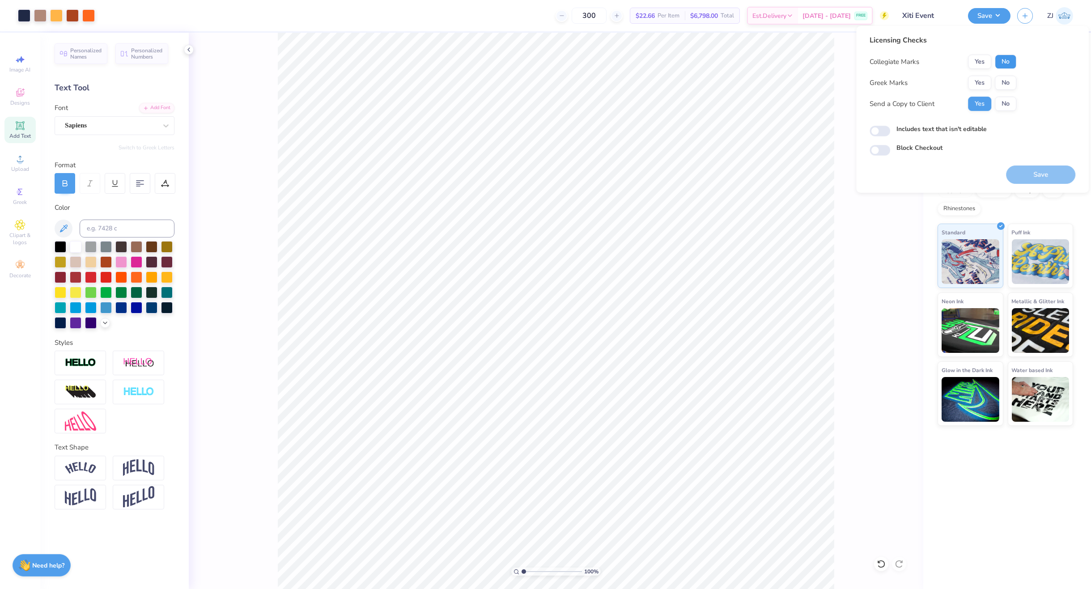
click at [879, 62] on button "No" at bounding box center [1005, 62] width 21 height 14
click at [879, 80] on button "Yes" at bounding box center [979, 83] width 23 height 14
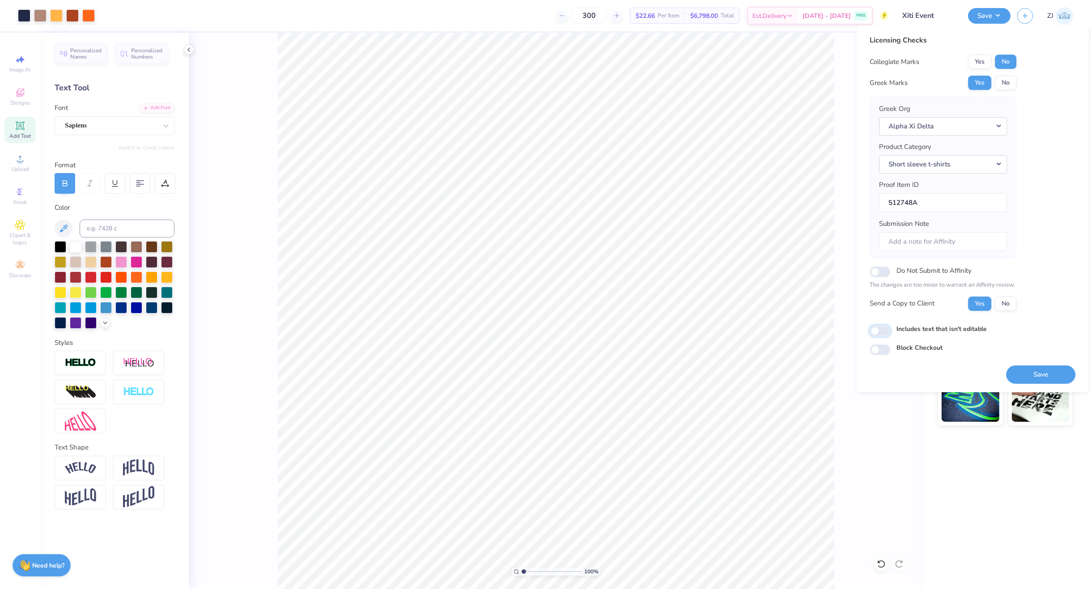
click at [875, 330] on input "Includes text that isn't editable" at bounding box center [880, 331] width 21 height 11
checkbox input "true"
click at [879, 371] on button "Save" at bounding box center [1040, 374] width 69 height 18
click at [879, 457] on div "# 512748A Original Proof Comfort Colors Adult Heavyweight RS Pocket T-Shirt Com…" at bounding box center [1007, 311] width 168 height 557
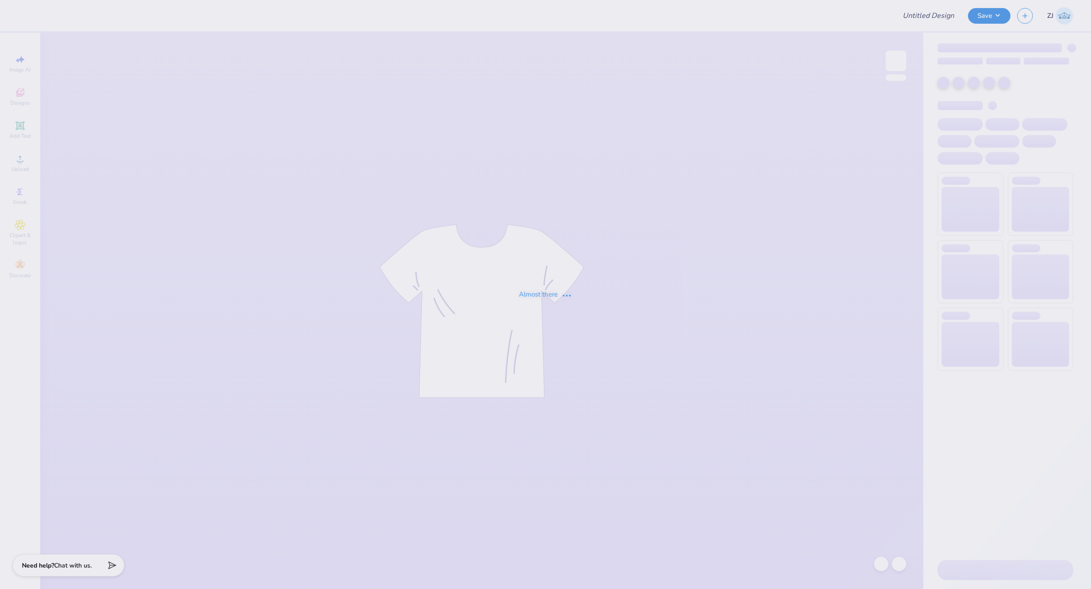
type input "The [GEOGRAPHIC_DATA][US_STATE] : [PERSON_NAME]"
